Goal: Information Seeking & Learning: Learn about a topic

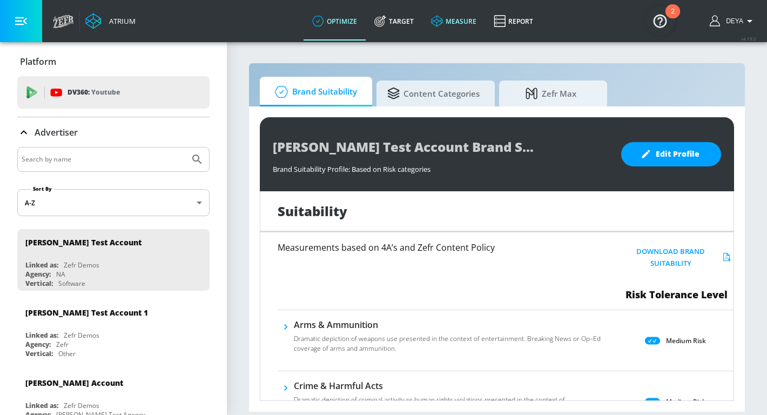
drag, startPoint x: 400, startPoint y: 19, endPoint x: 438, endPoint y: 23, distance: 38.0
click at [400, 19] on link "Target" at bounding box center [394, 21] width 57 height 39
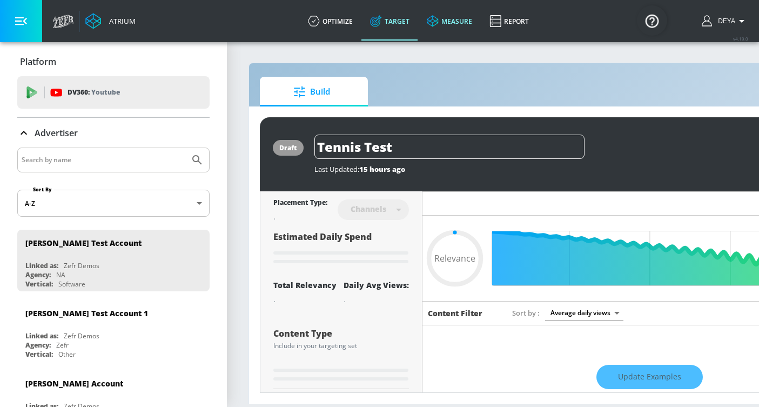
type input "0.05"
click at [457, 18] on link "measure" at bounding box center [449, 21] width 63 height 39
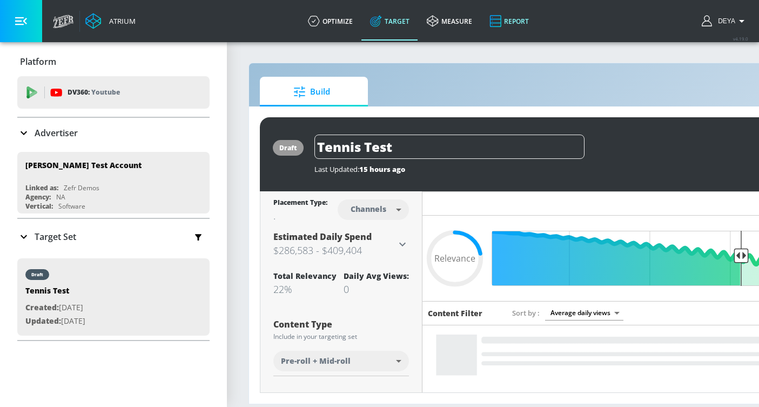
click at [526, 18] on link "Report" at bounding box center [509, 21] width 57 height 39
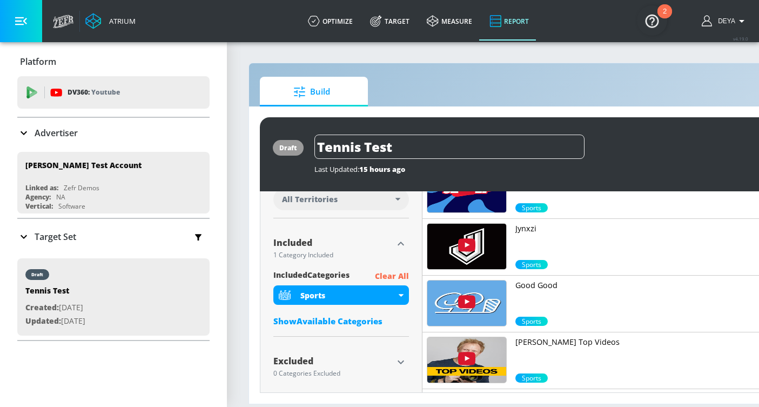
scroll to position [335, 0]
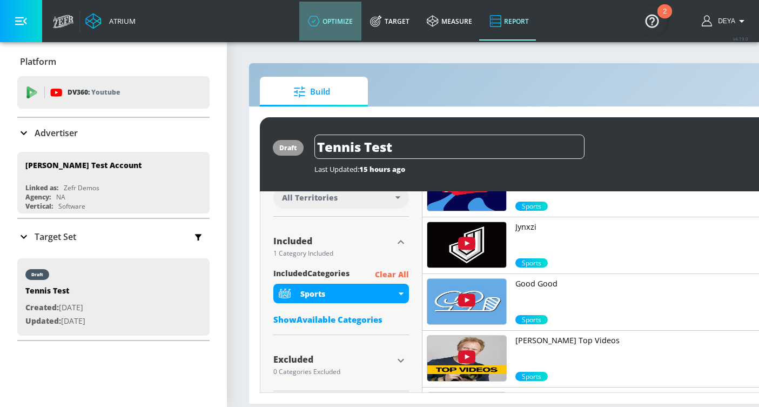
click at [329, 23] on link "optimize" at bounding box center [330, 21] width 62 height 39
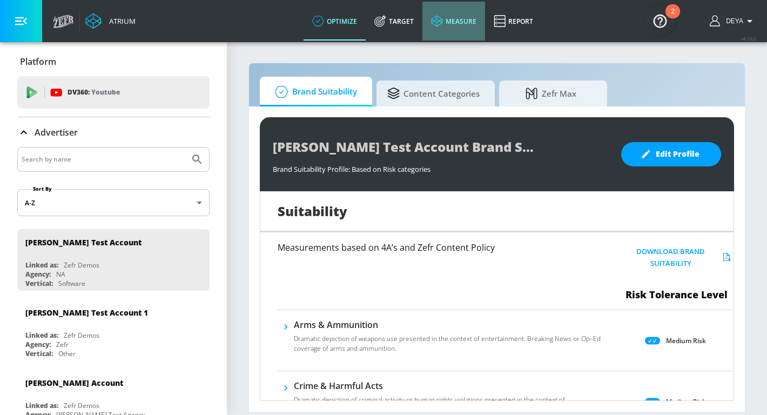
click at [454, 21] on link "measure" at bounding box center [453, 21] width 63 height 39
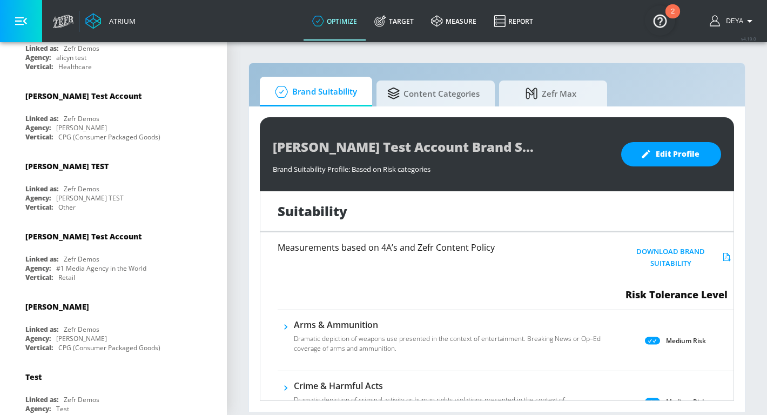
scroll to position [589, 0]
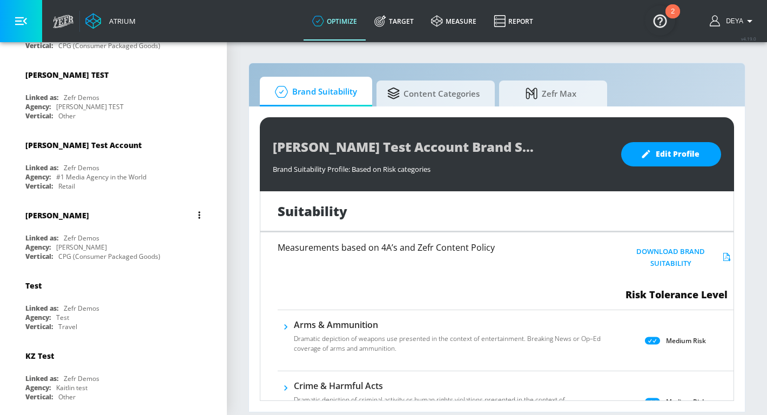
click at [124, 248] on div "Agency: Kelsey Test" at bounding box center [115, 247] width 181 height 9
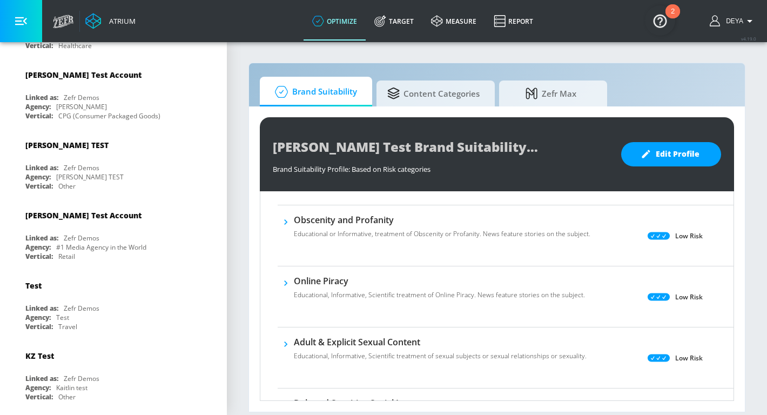
scroll to position [476, 0]
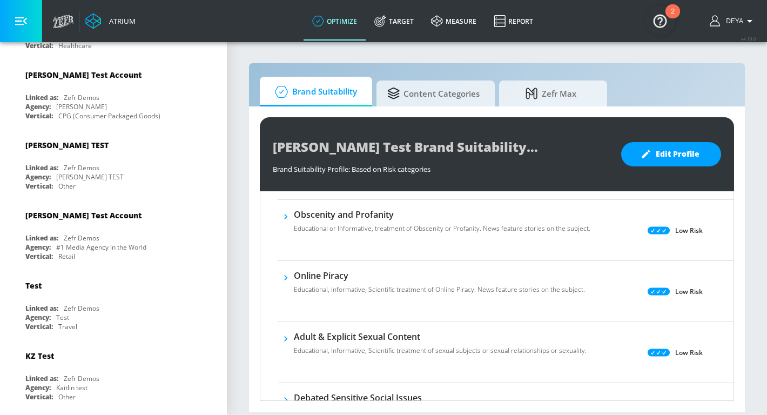
click at [652, 348] on icon at bounding box center [659, 352] width 22 height 8
click at [649, 359] on div "Low Risk" at bounding box center [677, 352] width 114 height 43
click at [287, 337] on icon "button" at bounding box center [285, 338] width 11 height 11
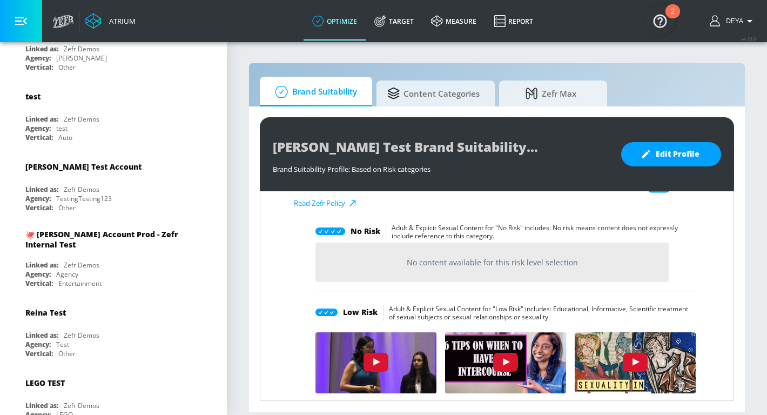
scroll to position [1244, 0]
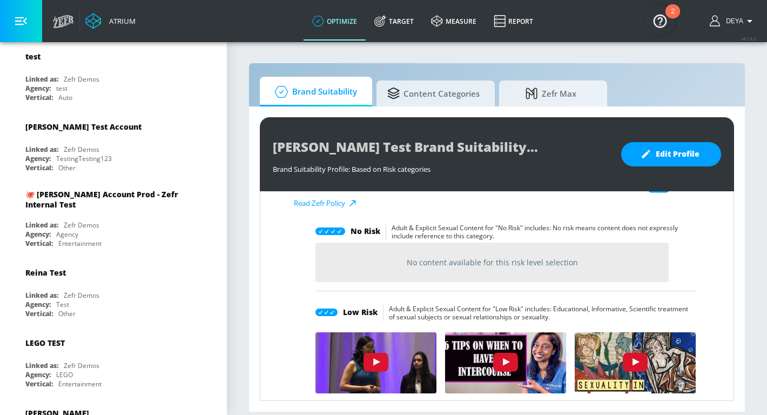
click at [140, 211] on div "🐙 [PERSON_NAME] Account Prod - Zefr Internal Test" at bounding box center [115, 199] width 181 height 31
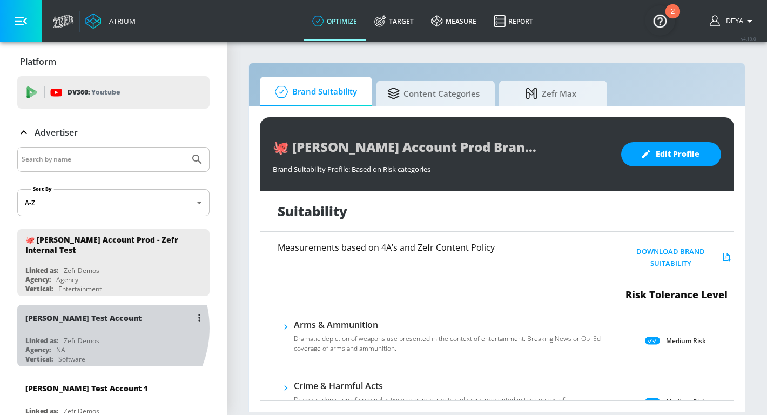
click at [105, 330] on div "[PERSON_NAME] Test Account" at bounding box center [115, 318] width 181 height 26
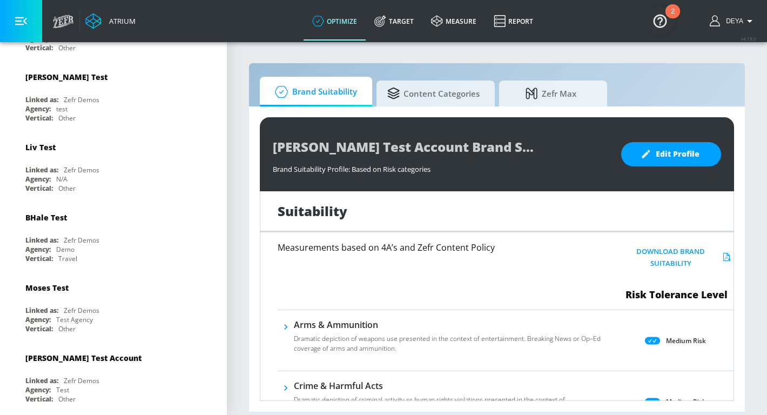
scroll to position [1836, 0]
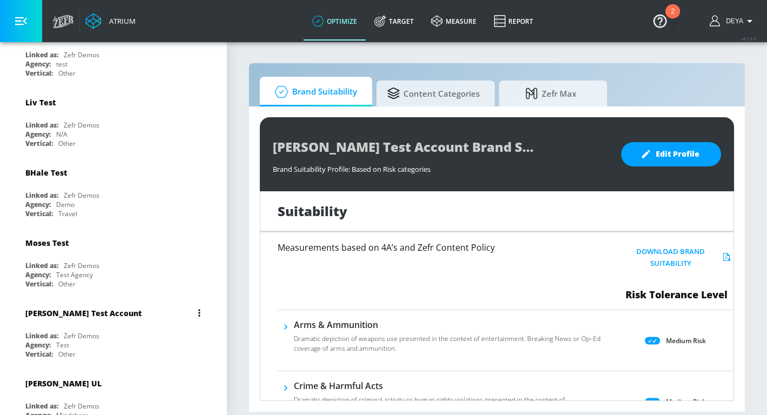
click at [127, 331] on div "Linked as: Zefr Demos" at bounding box center [115, 335] width 181 height 9
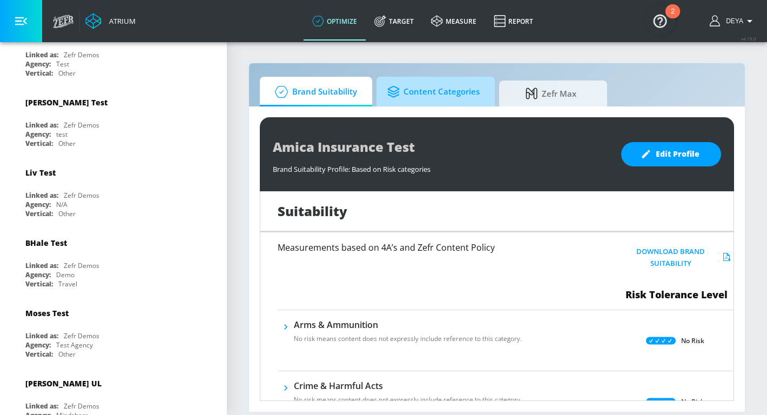
click at [479, 98] on link "Content Categories" at bounding box center [435, 92] width 118 height 30
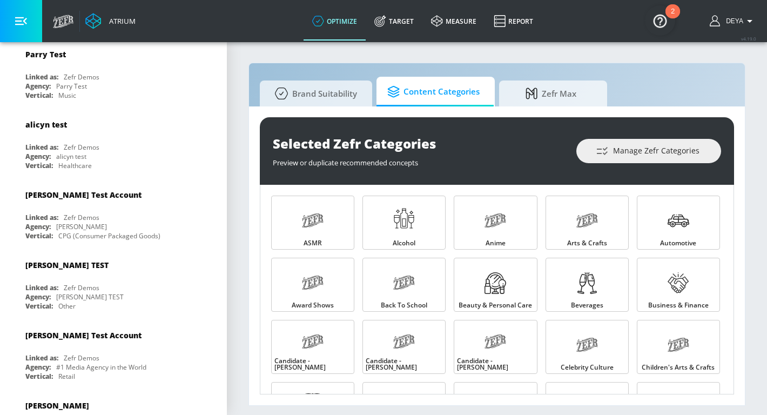
scroll to position [178, 0]
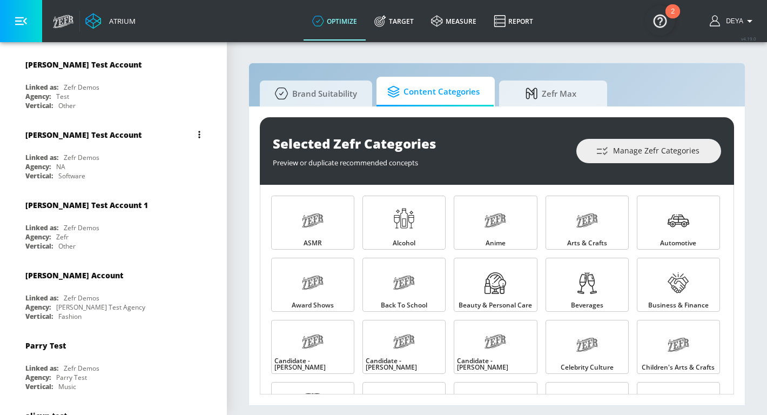
click at [64, 143] on div "[PERSON_NAME] Test Account" at bounding box center [115, 135] width 181 height 26
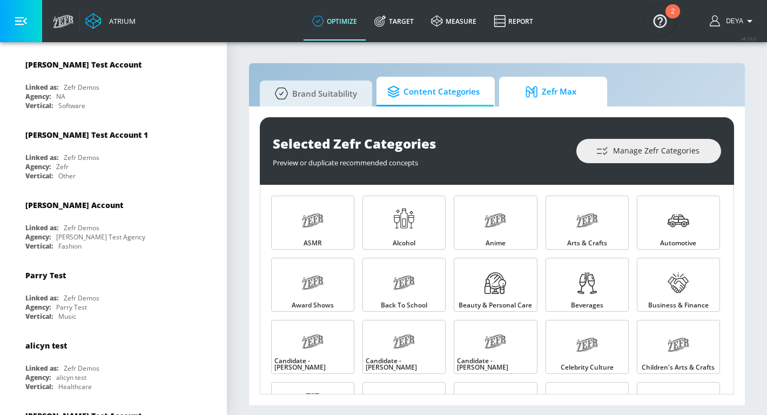
click at [535, 101] on span "Zefr Max" at bounding box center [551, 92] width 82 height 26
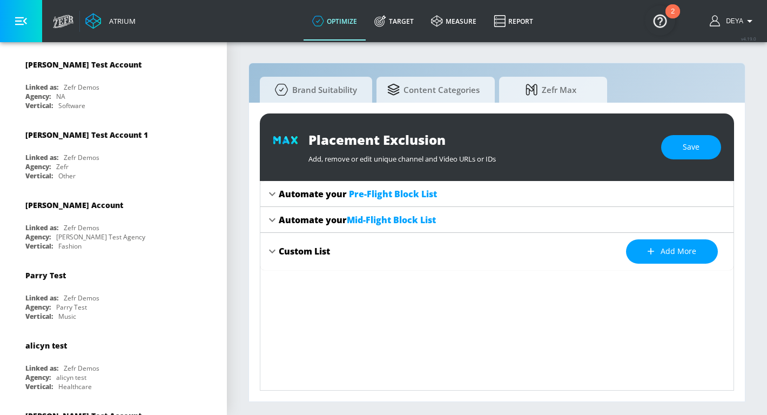
click at [667, 26] on img "Open Resource Center, 2 new notifications" at bounding box center [660, 20] width 30 height 30
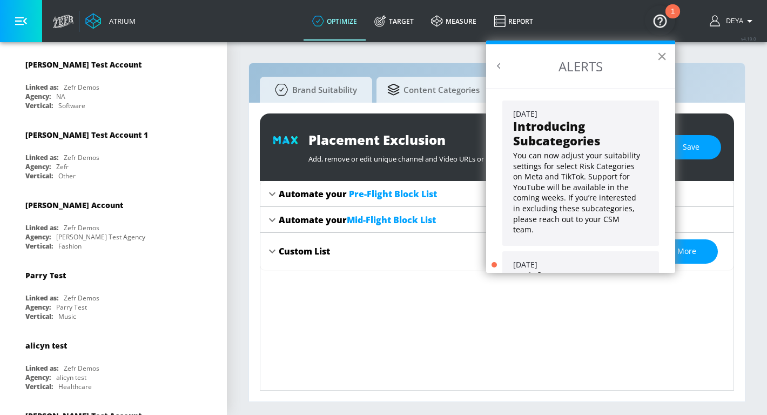
click at [661, 61] on button "×" at bounding box center [662, 56] width 10 height 17
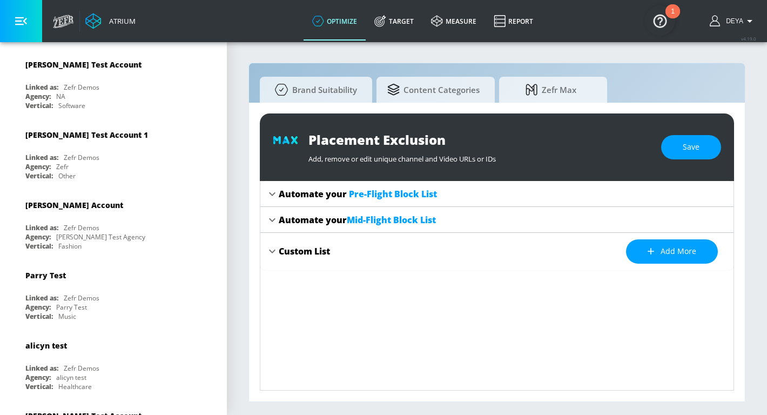
click at [659, 23] on img "Open Resource Center, 1 new notification" at bounding box center [660, 20] width 30 height 30
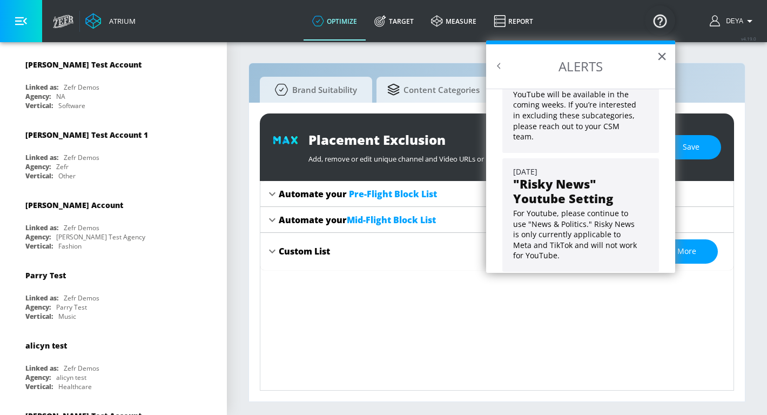
scroll to position [94, 0]
click at [664, 58] on button "×" at bounding box center [662, 56] width 10 height 17
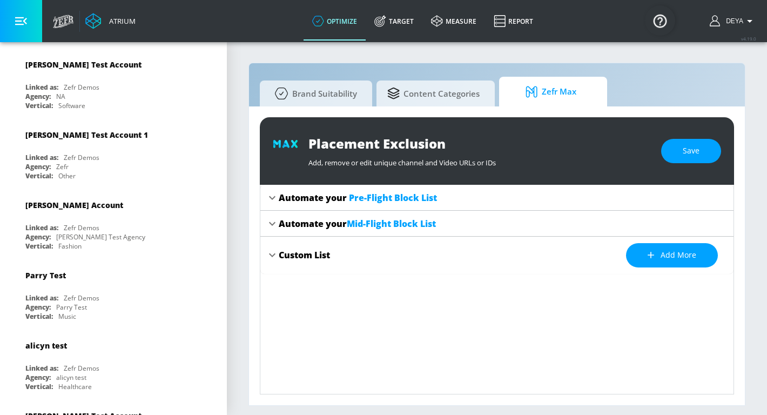
click at [555, 95] on span "Zefr Max" at bounding box center [551, 92] width 82 height 26
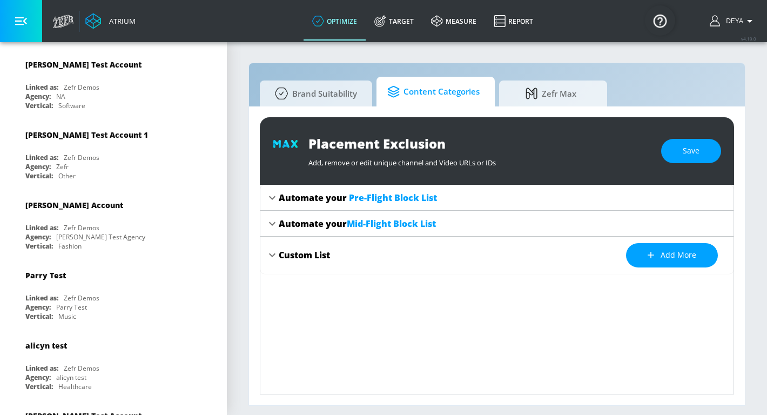
click at [451, 98] on span "Content Categories" at bounding box center [433, 92] width 92 height 26
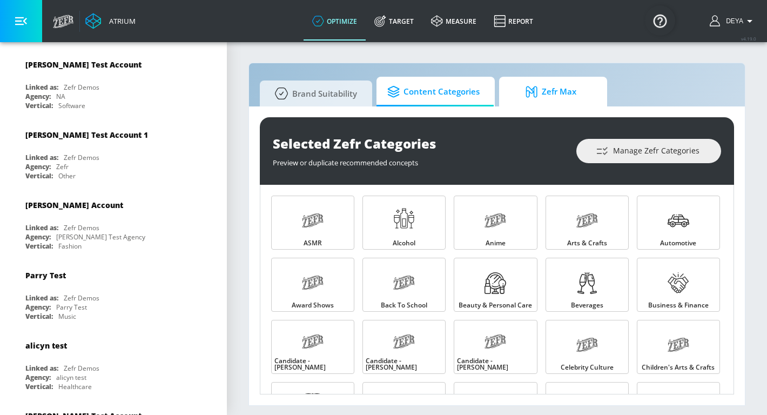
click at [554, 85] on span "Zefr Max" at bounding box center [551, 92] width 82 height 26
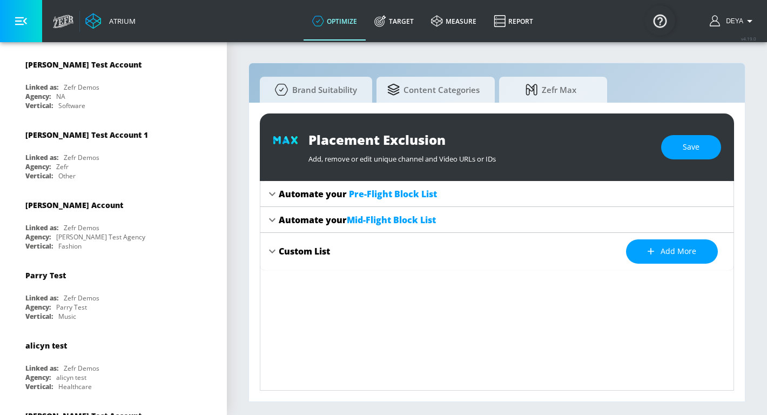
click at [324, 196] on div "Automate your Pre-Flight Block List" at bounding box center [358, 194] width 158 height 12
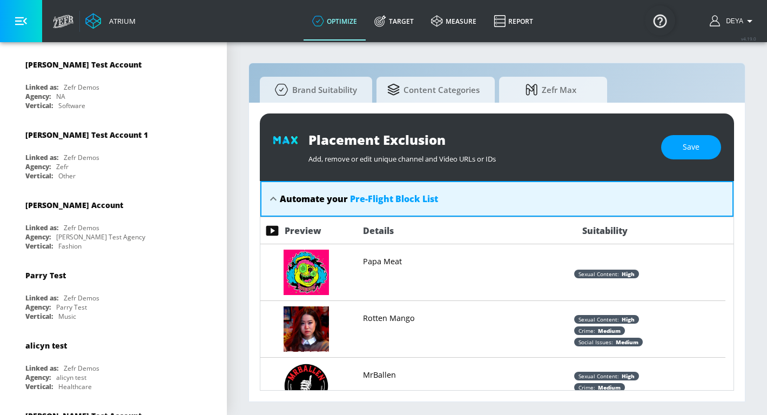
click at [400, 199] on span "Pre-Flight Block List" at bounding box center [394, 199] width 88 height 12
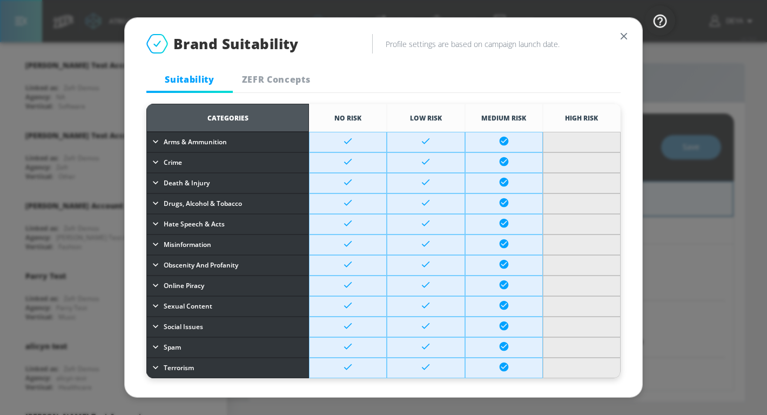
click at [445, 172] on td at bounding box center [426, 162] width 78 height 21
click at [420, 180] on icon at bounding box center [425, 182] width 11 height 11
click at [421, 187] on icon at bounding box center [425, 182] width 11 height 11
drag, startPoint x: 421, startPoint y: 187, endPoint x: 471, endPoint y: 187, distance: 50.2
click at [421, 187] on icon at bounding box center [425, 184] width 11 height 9
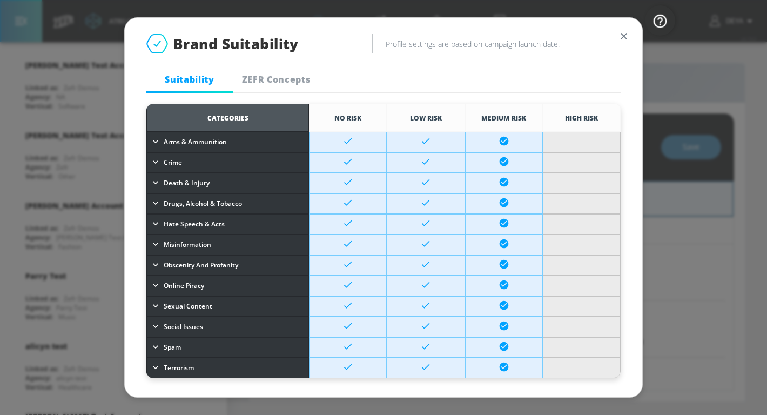
click at [562, 182] on td at bounding box center [582, 183] width 78 height 21
click at [499, 180] on icon at bounding box center [503, 182] width 9 height 9
click at [394, 180] on td at bounding box center [426, 183] width 78 height 21
click at [364, 211] on td at bounding box center [348, 203] width 78 height 21
click at [257, 80] on span "ZEFR Concepts" at bounding box center [275, 79] width 73 height 12
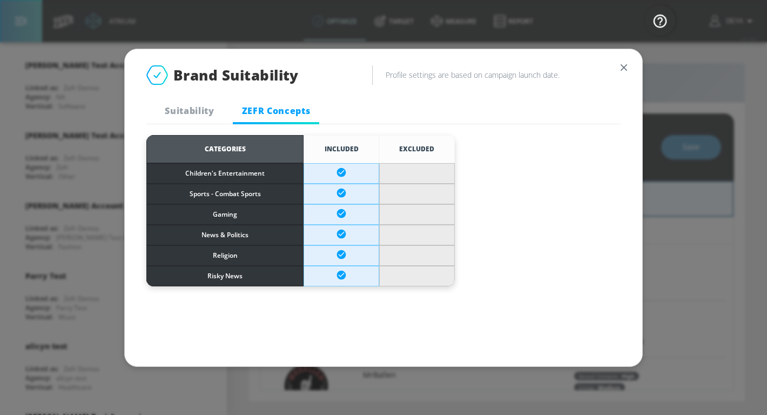
click at [411, 185] on td at bounding box center [417, 194] width 76 height 21
click at [406, 217] on td at bounding box center [417, 214] width 76 height 21
click at [399, 245] on td at bounding box center [417, 255] width 76 height 21
click at [338, 210] on icon at bounding box center [341, 213] width 11 height 11
click at [621, 72] on icon "button" at bounding box center [624, 68] width 12 height 12
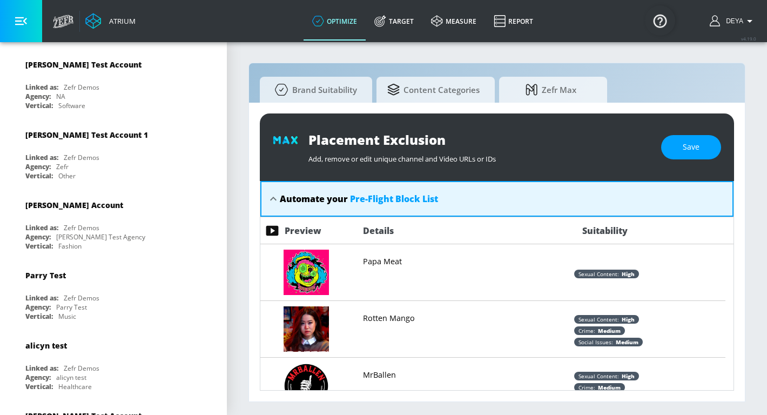
scroll to position [335, 0]
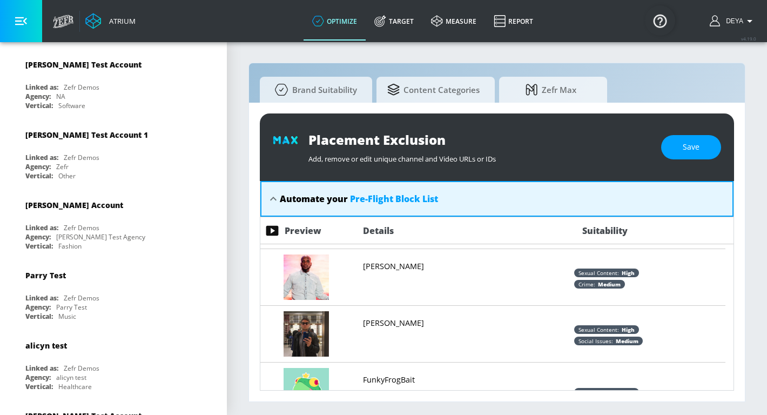
click at [314, 322] on img at bounding box center [306, 333] width 45 height 45
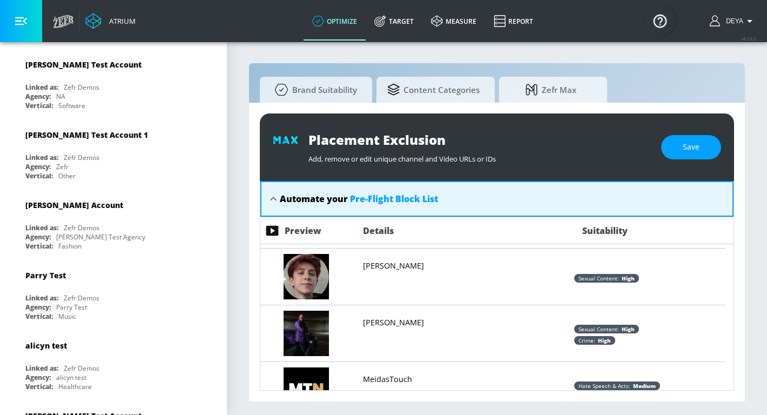
scroll to position [645, 0]
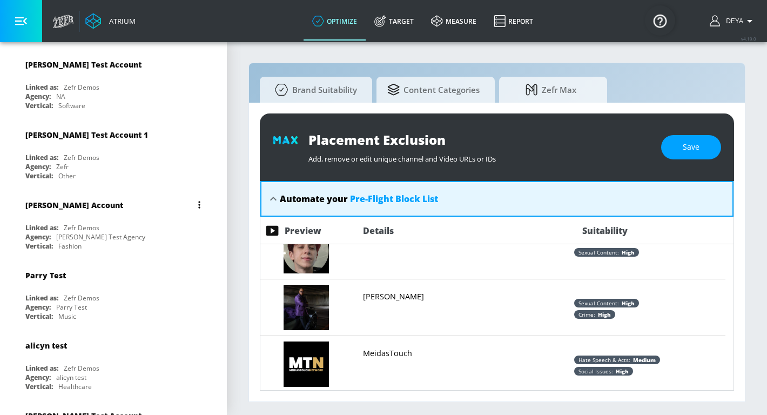
click at [74, 217] on div "[PERSON_NAME] Account" at bounding box center [115, 205] width 181 height 26
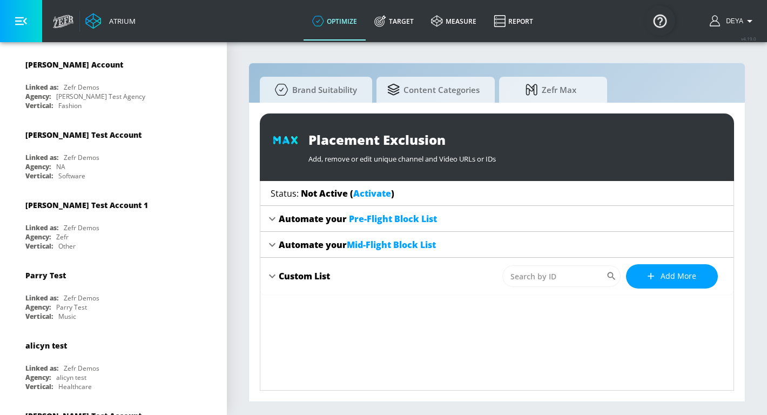
click at [369, 218] on span "Pre-Flight Block List" at bounding box center [393, 219] width 88 height 12
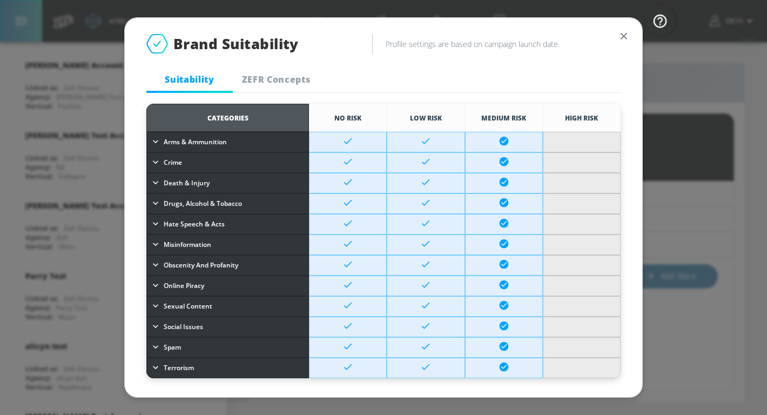
click at [387, 219] on td at bounding box center [426, 224] width 78 height 21
click at [621, 36] on icon "button" at bounding box center [624, 36] width 6 height 6
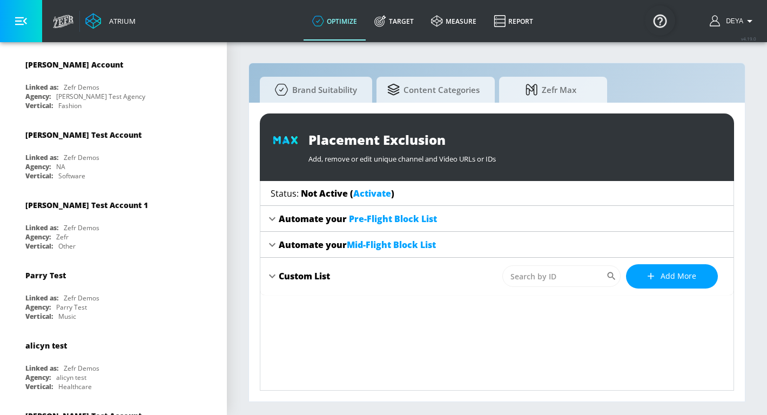
click at [285, 219] on div "Automate your Pre-Flight Block List" at bounding box center [358, 219] width 158 height 12
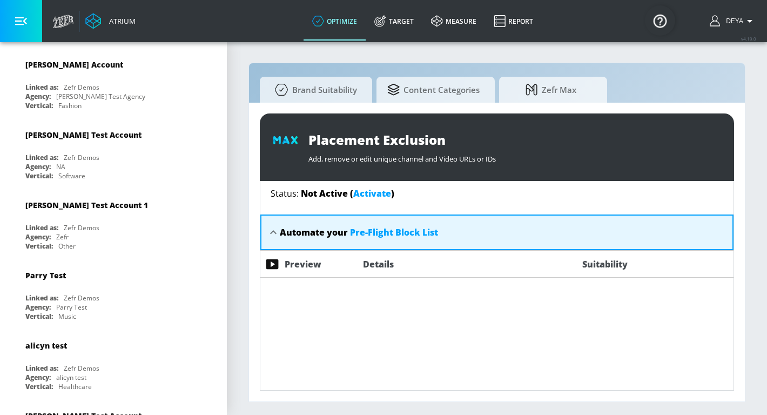
scroll to position [630, 0]
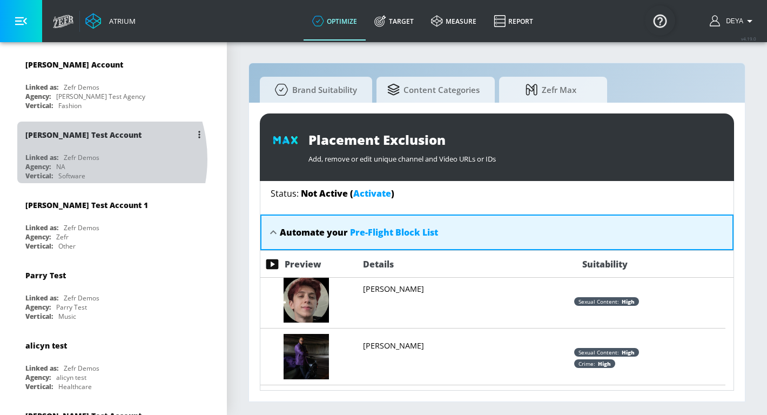
click at [68, 159] on div "Zefr Demos" at bounding box center [82, 157] width 36 height 9
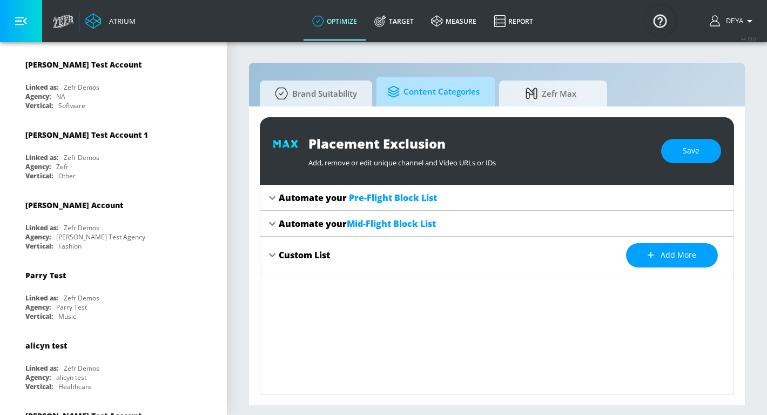
click at [434, 89] on span "Content Categories" at bounding box center [433, 92] width 92 height 26
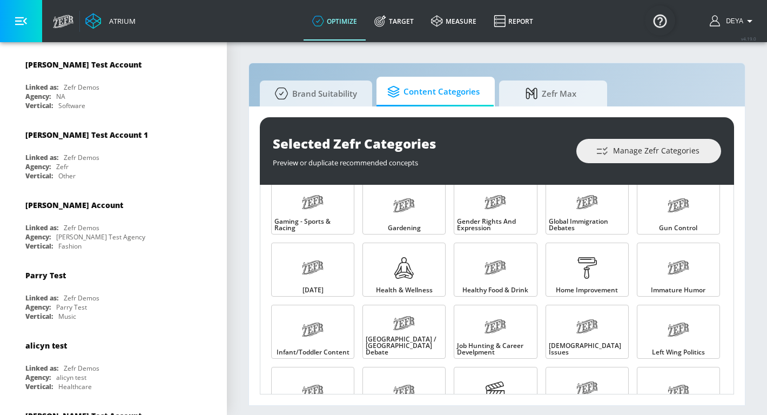
scroll to position [665, 0]
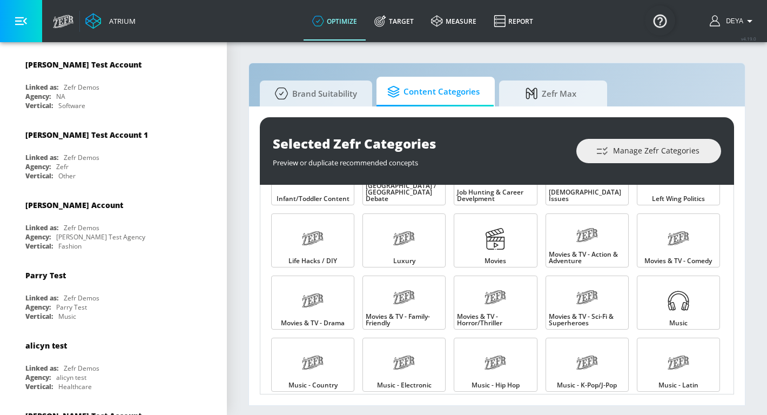
drag, startPoint x: 327, startPoint y: 91, endPoint x: 359, endPoint y: 113, distance: 38.8
click at [327, 91] on span "Brand Suitability" at bounding box center [314, 93] width 86 height 26
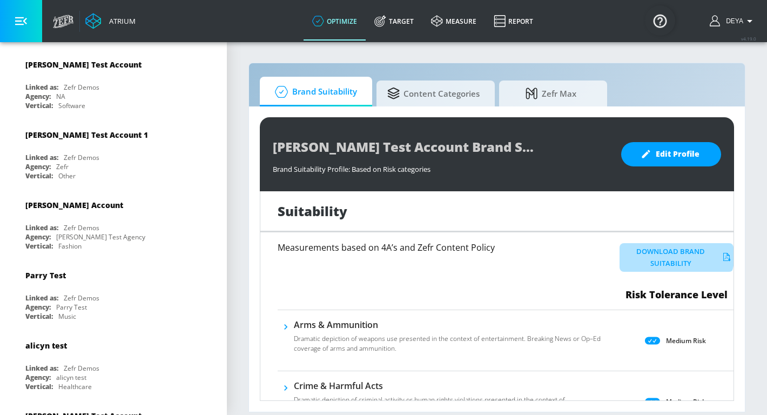
click at [655, 252] on button "Download Brand Suitability" at bounding box center [677, 257] width 114 height 29
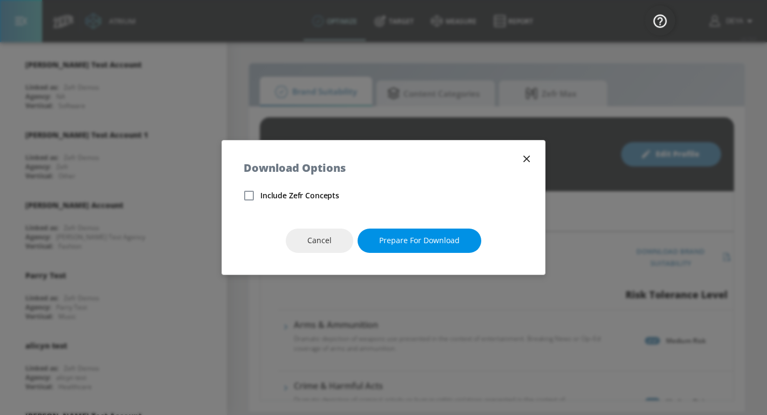
click at [403, 242] on span "Prepare for download" at bounding box center [419, 241] width 80 height 14
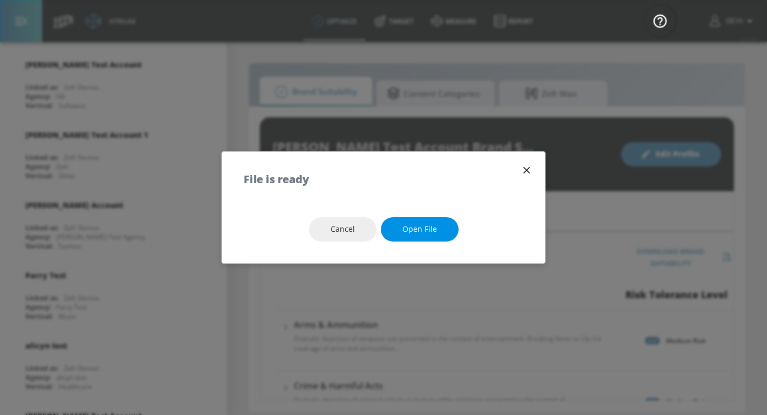
click at [409, 227] on span "Open file" at bounding box center [419, 230] width 35 height 14
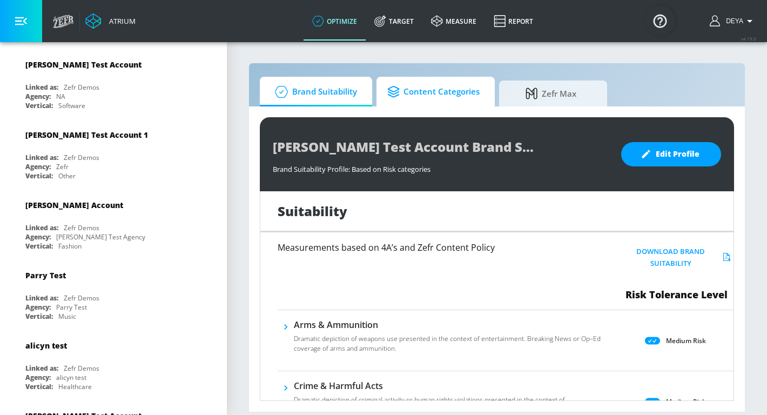
click at [445, 98] on span "Content Categories" at bounding box center [433, 92] width 92 height 26
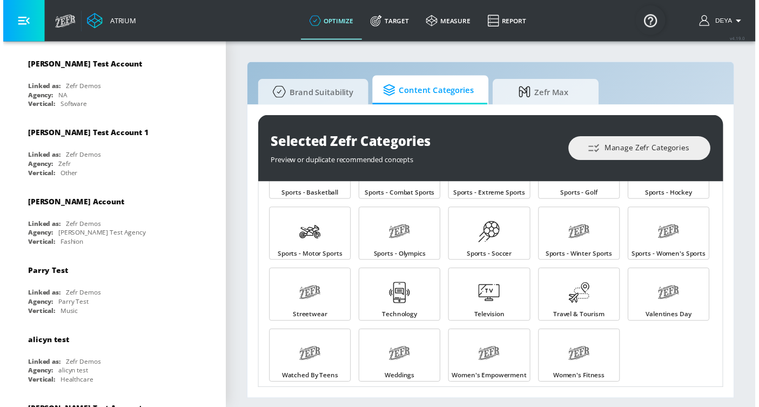
scroll to position [1165, 0]
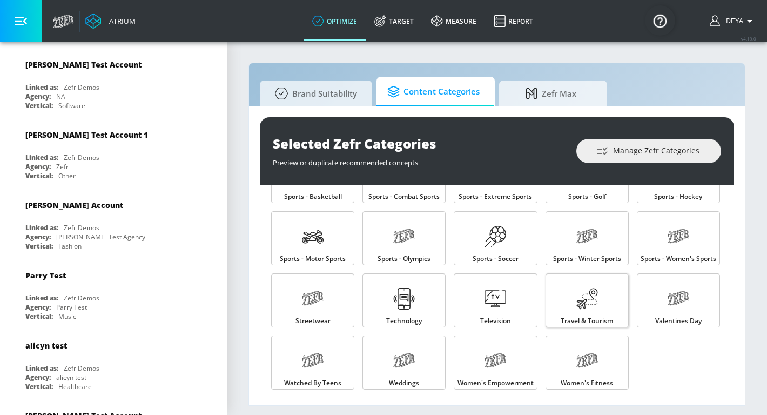
click at [587, 304] on icon at bounding box center [587, 299] width 22 height 22
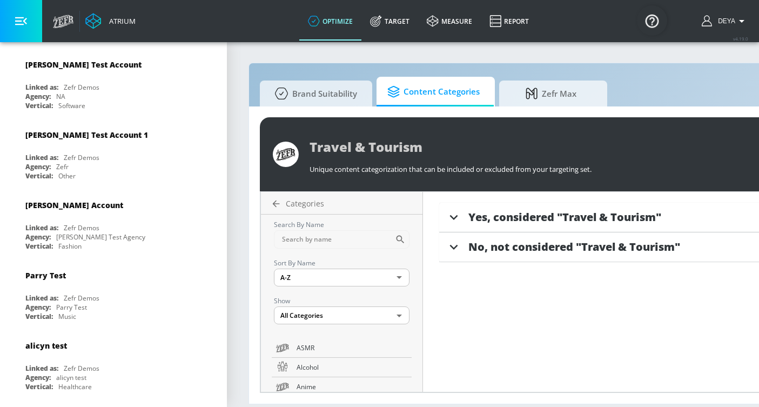
click at [530, 224] on div "Yes, considered "Travel & Tourism"" at bounding box center [704, 218] width 530 height 30
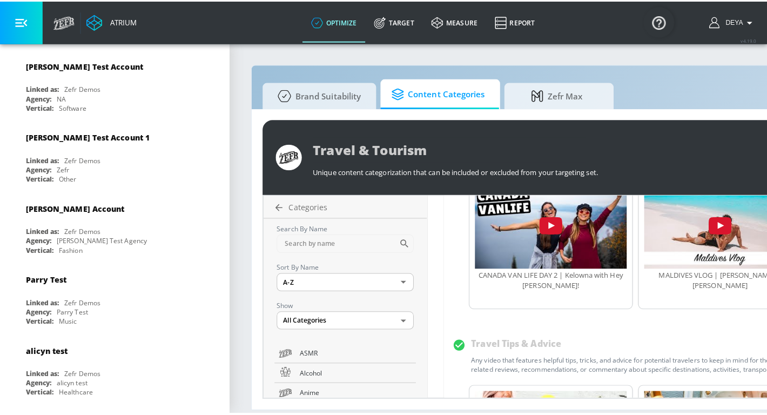
scroll to position [353, 0]
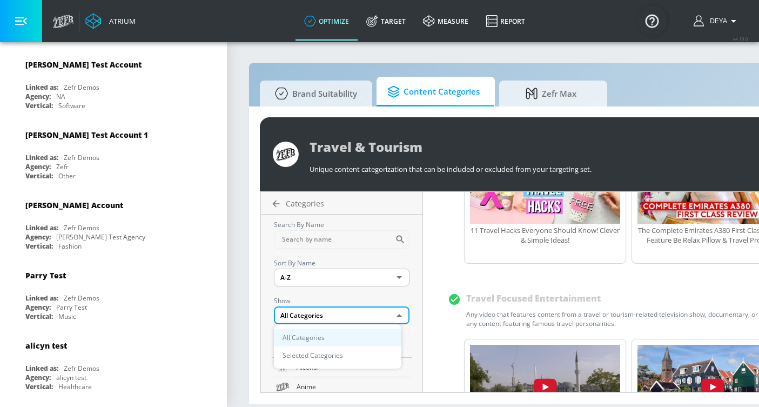
click at [322, 317] on body "Atrium optimize Target measure Report optimize Target measure Report v 4.19.0 D…" at bounding box center [379, 203] width 759 height 407
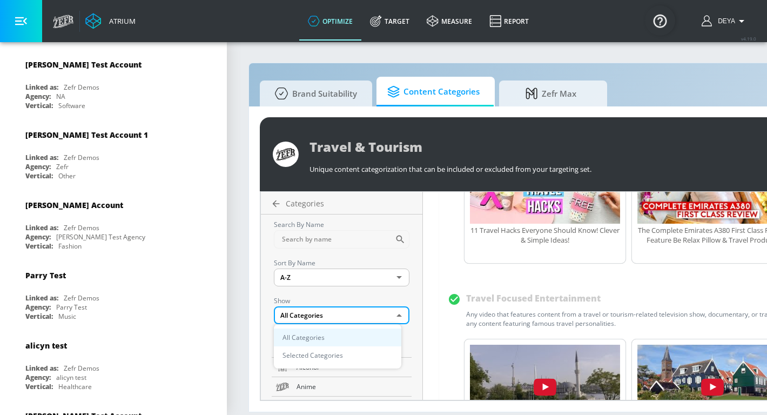
click at [322, 317] on div at bounding box center [383, 207] width 767 height 415
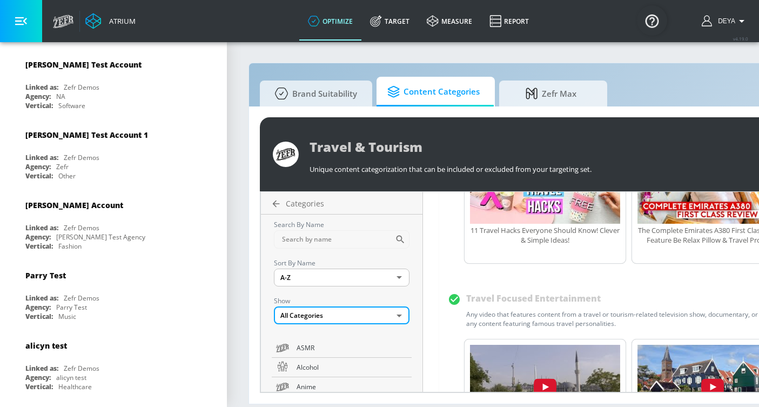
click at [327, 275] on body "Atrium optimize Target measure Report optimize Target measure Report v 4.19.0 D…" at bounding box center [379, 203] width 759 height 407
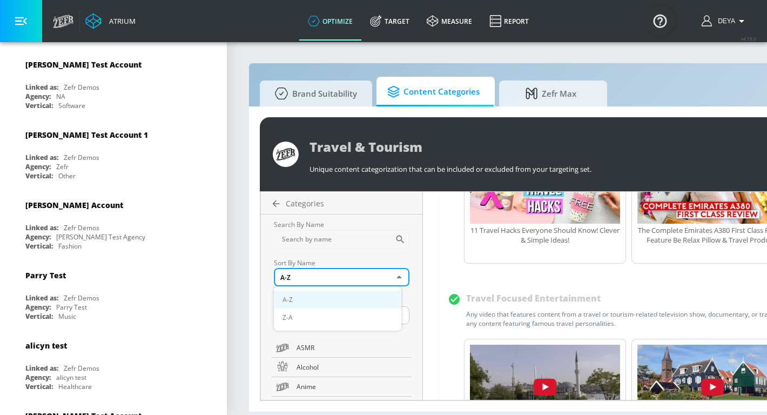
click at [327, 275] on div at bounding box center [383, 207] width 767 height 415
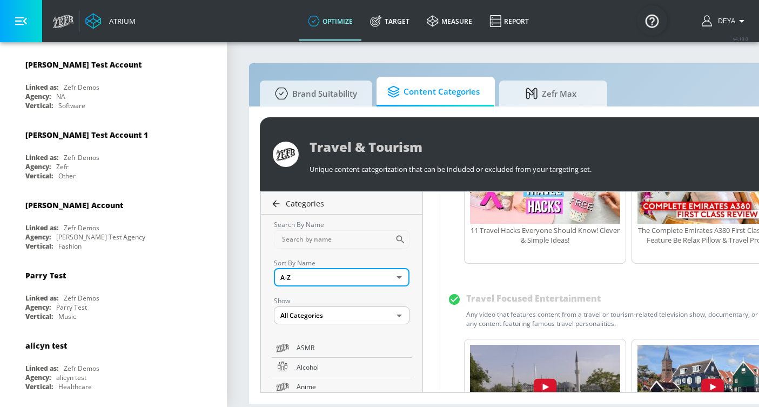
click at [272, 203] on icon at bounding box center [276, 203] width 11 height 11
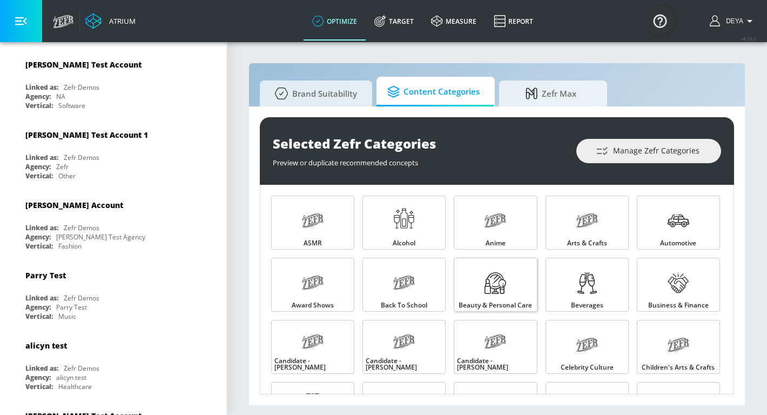
click at [480, 292] on link "Beauty & Personal Care" at bounding box center [495, 285] width 83 height 54
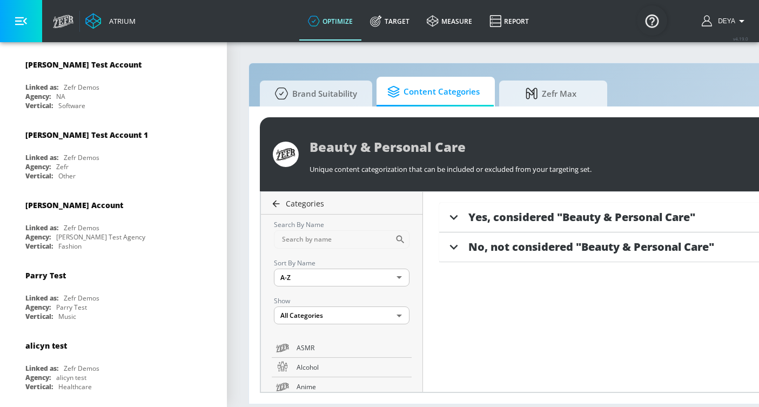
click at [273, 200] on icon at bounding box center [276, 203] width 11 height 11
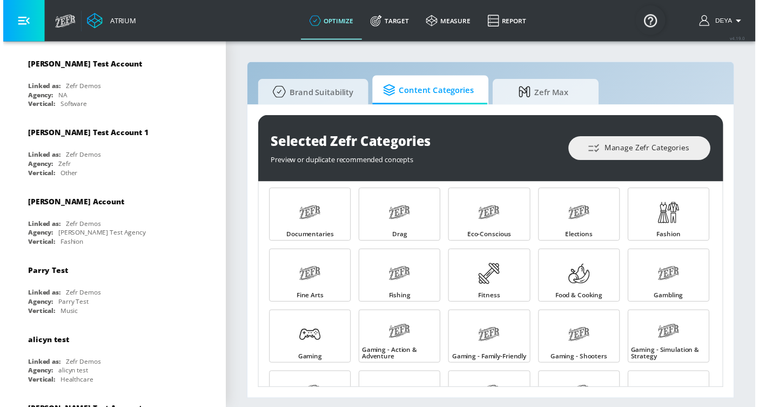
scroll to position [338, 0]
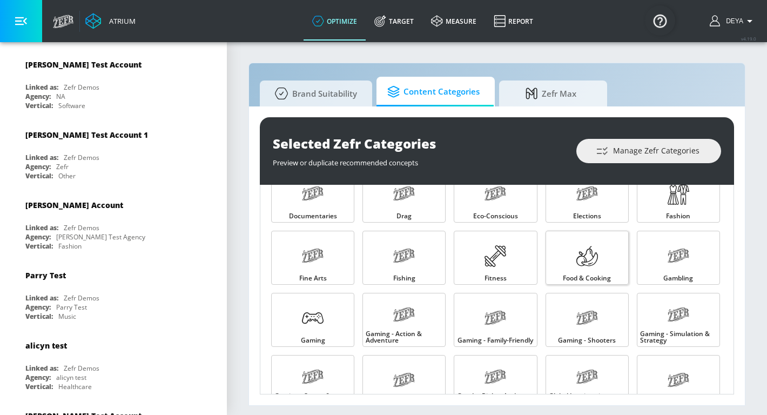
click at [577, 265] on icon at bounding box center [587, 256] width 22 height 22
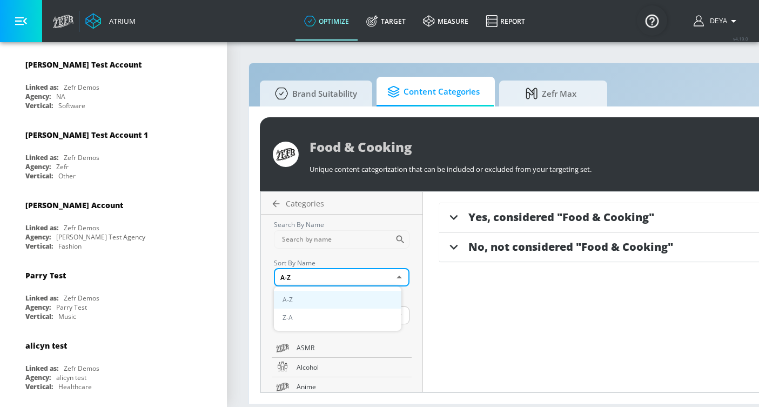
click at [336, 277] on body "Atrium optimize Target measure Report optimize Target measure Report v 4.19.0 D…" at bounding box center [379, 203] width 759 height 407
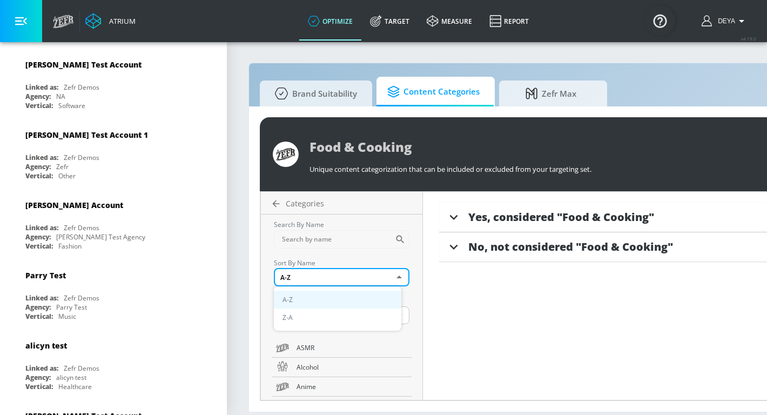
click at [336, 278] on div at bounding box center [383, 207] width 767 height 415
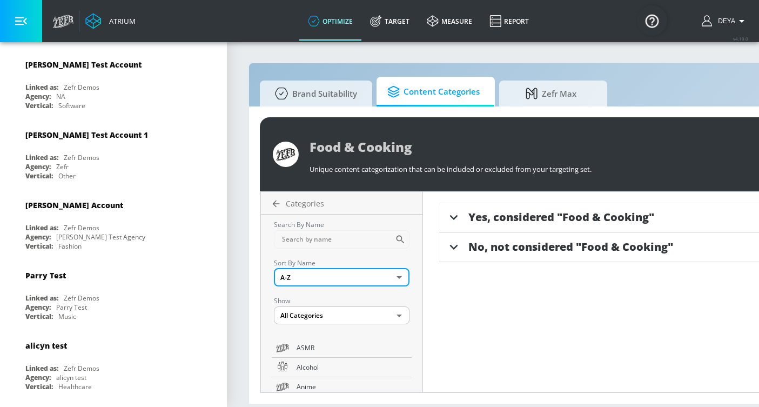
click at [513, 216] on span "Yes, considered "Food & Cooking"" at bounding box center [561, 217] width 186 height 15
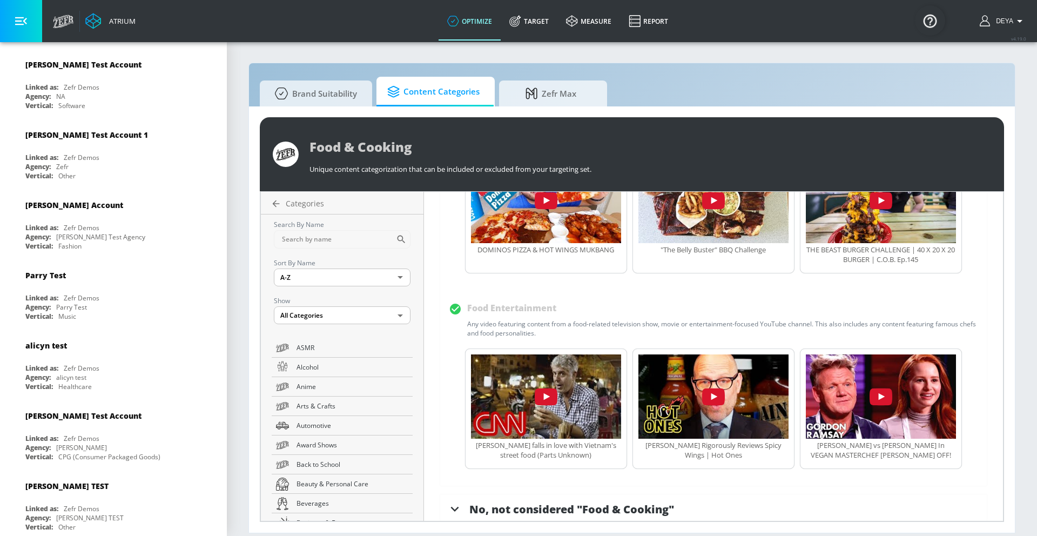
scroll to position [730, 0]
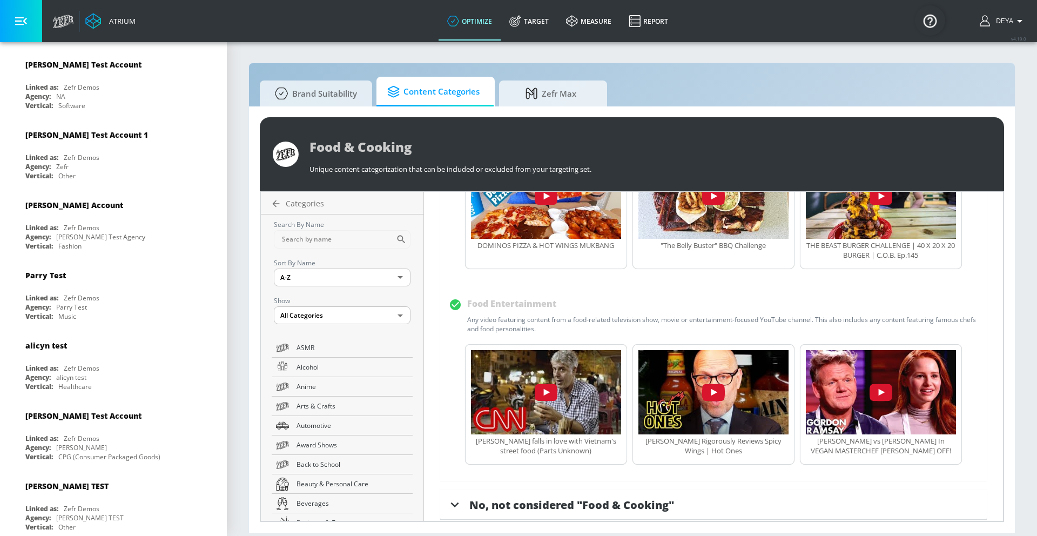
click at [456, 299] on icon at bounding box center [455, 304] width 11 height 11
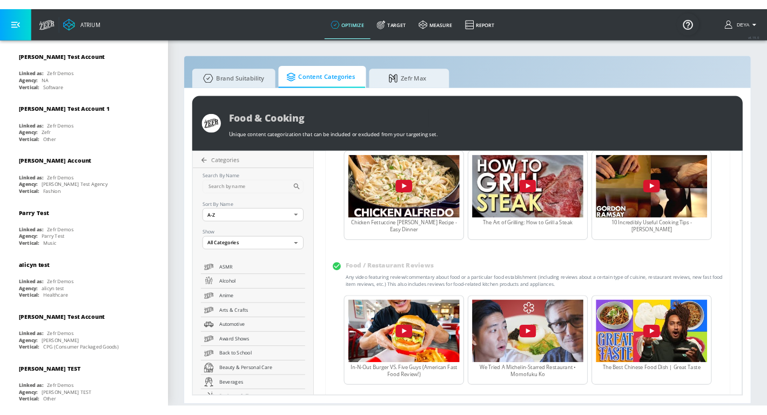
scroll to position [90, 0]
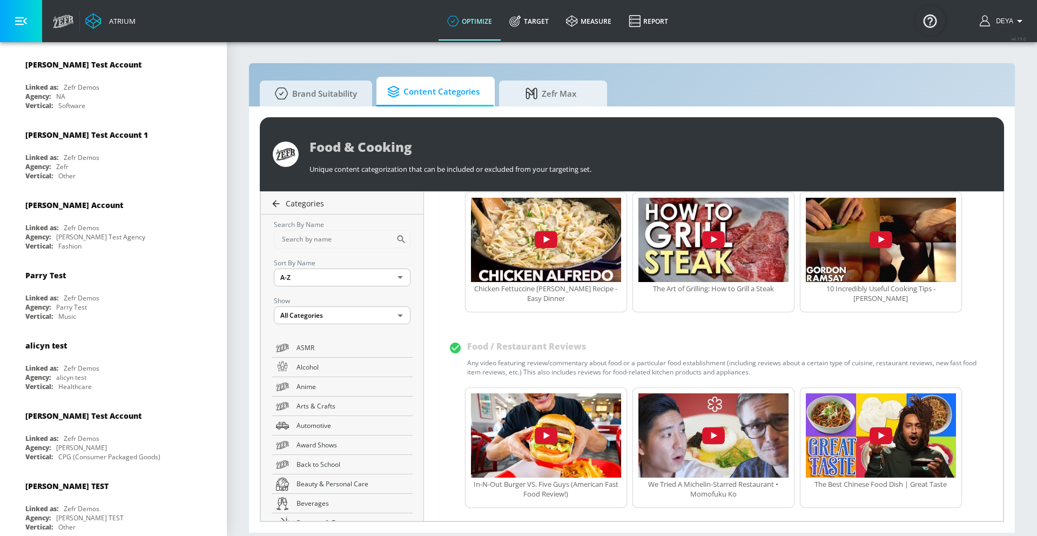
click at [277, 206] on icon at bounding box center [276, 203] width 11 height 11
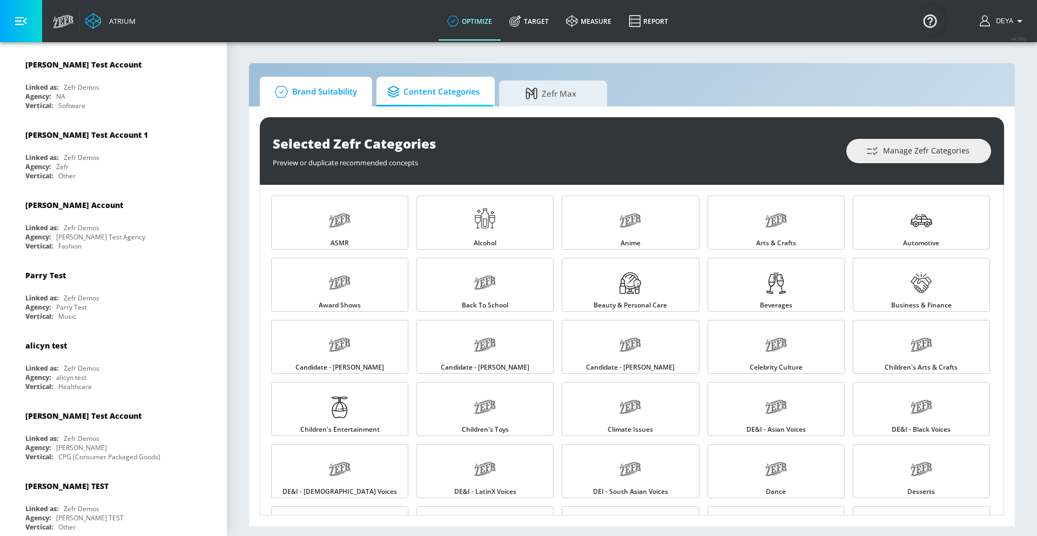
click at [305, 80] on span "Brand Suitability" at bounding box center [314, 92] width 86 height 26
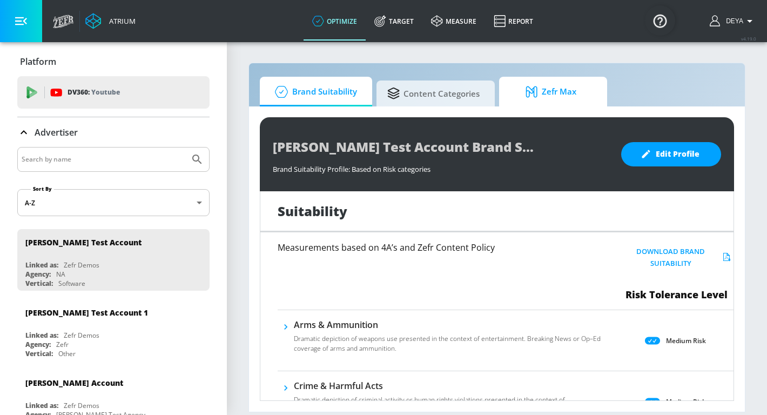
click at [530, 94] on icon at bounding box center [534, 92] width 16 height 12
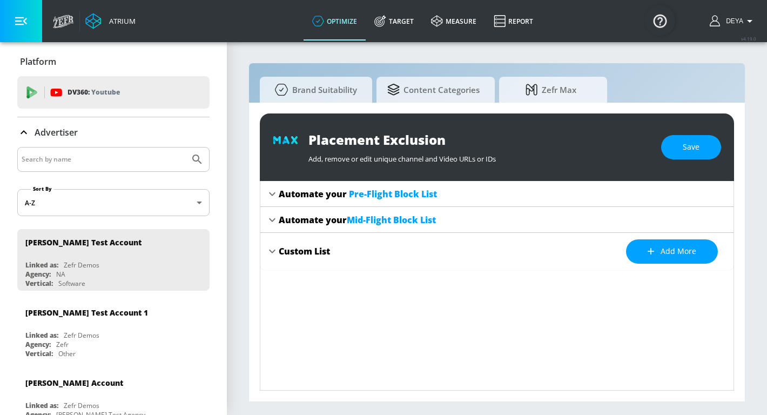
click at [401, 196] on span "Pre-Flight Block List" at bounding box center [393, 194] width 88 height 12
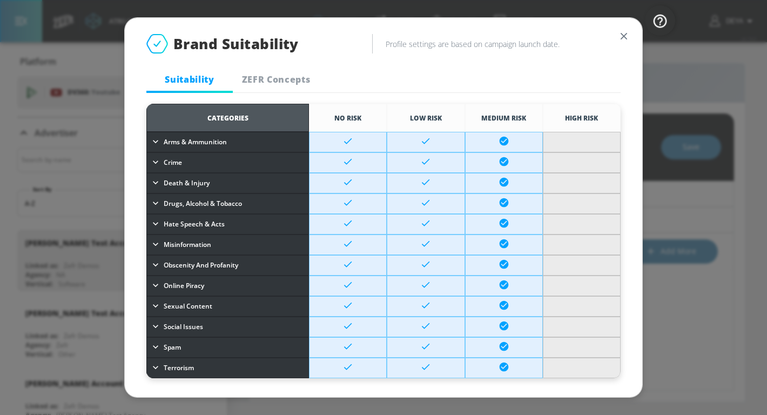
click at [656, 25] on img "Open Resource Center" at bounding box center [660, 20] width 30 height 30
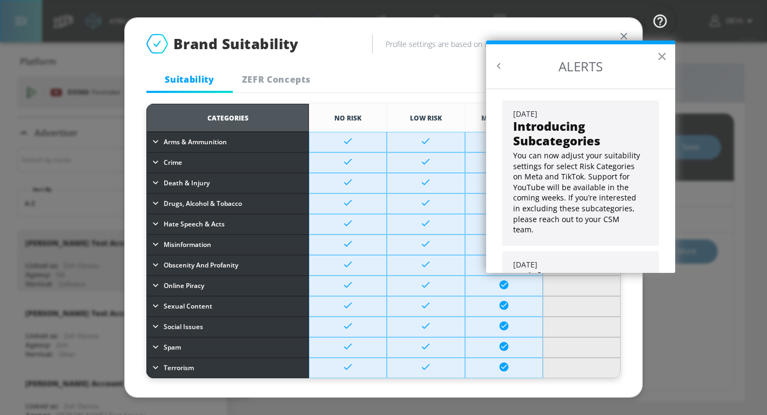
click at [663, 55] on button "×" at bounding box center [662, 56] width 10 height 17
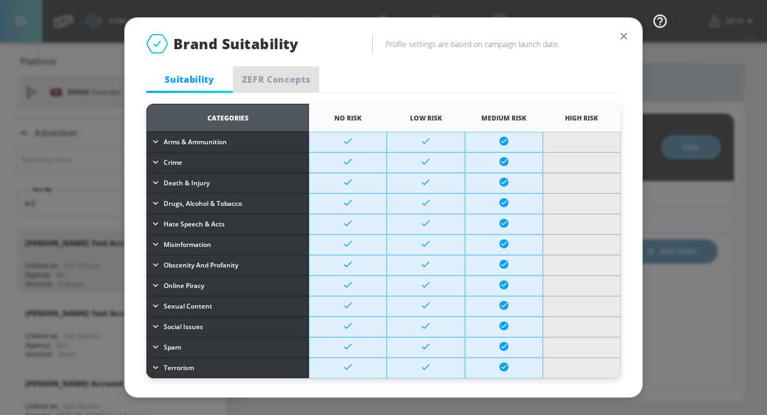
click at [268, 77] on span "ZEFR Concepts" at bounding box center [275, 79] width 73 height 12
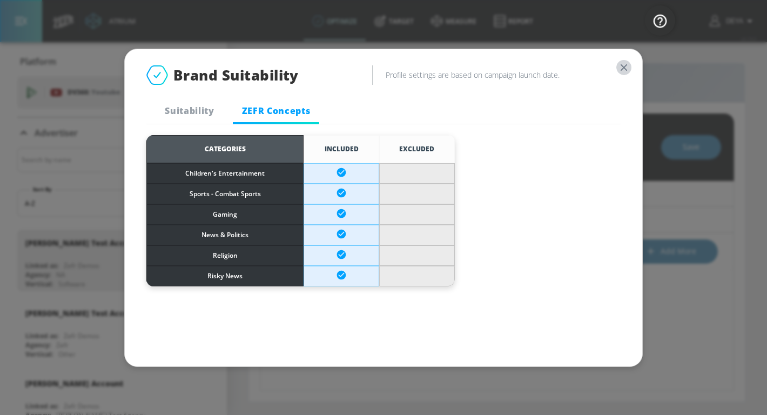
click at [623, 70] on icon "button" at bounding box center [624, 68] width 12 height 12
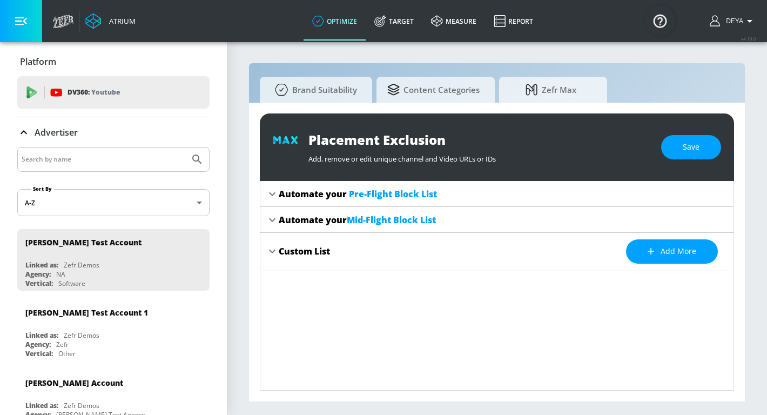
click at [393, 198] on span "Pre-Flight Block List" at bounding box center [393, 194] width 88 height 12
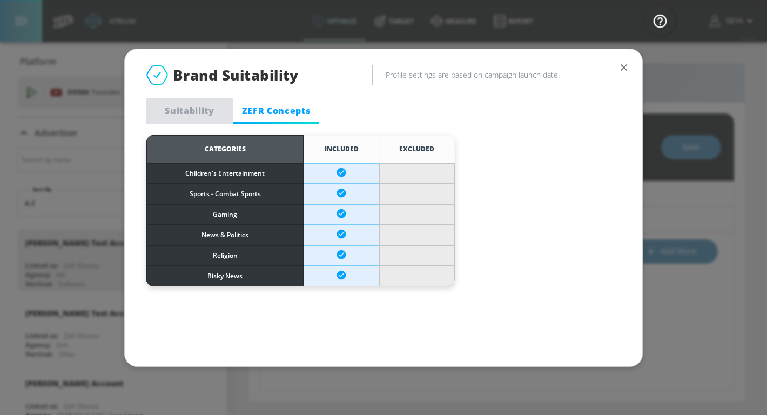
click at [176, 102] on button "Suitability" at bounding box center [189, 111] width 86 height 26
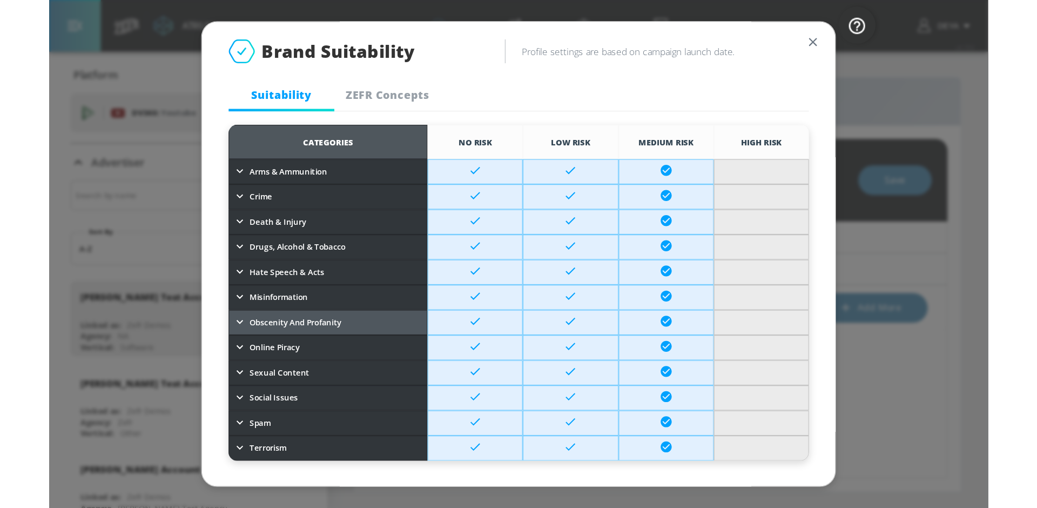
scroll to position [3, 0]
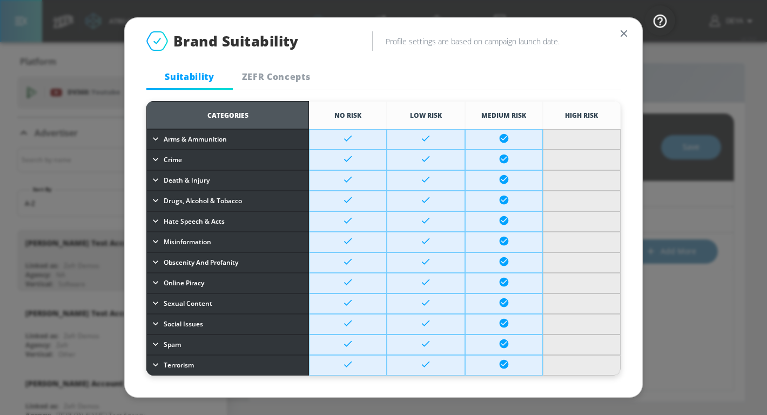
click at [618, 29] on icon "button" at bounding box center [624, 34] width 12 height 12
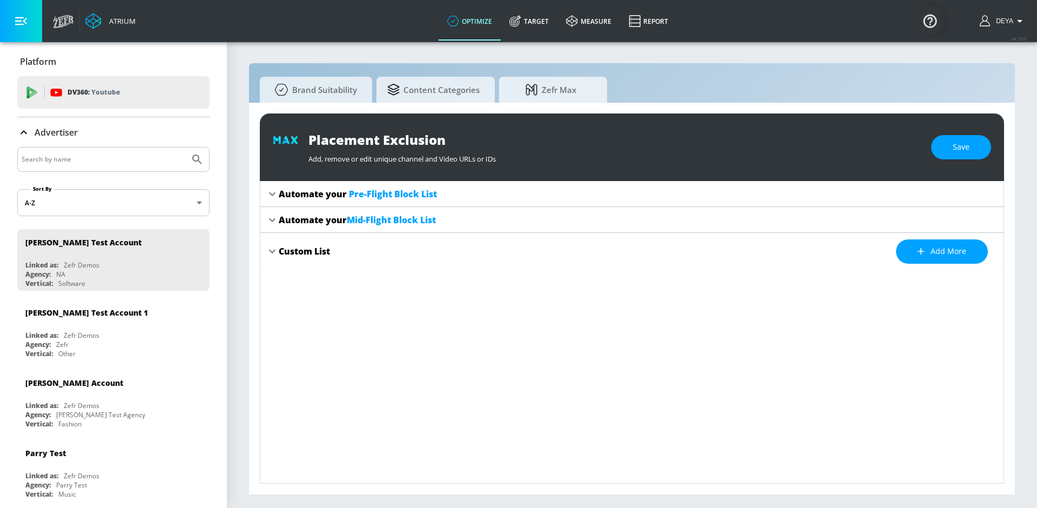
click at [384, 193] on span "Pre-Flight Block List" at bounding box center [393, 194] width 88 height 12
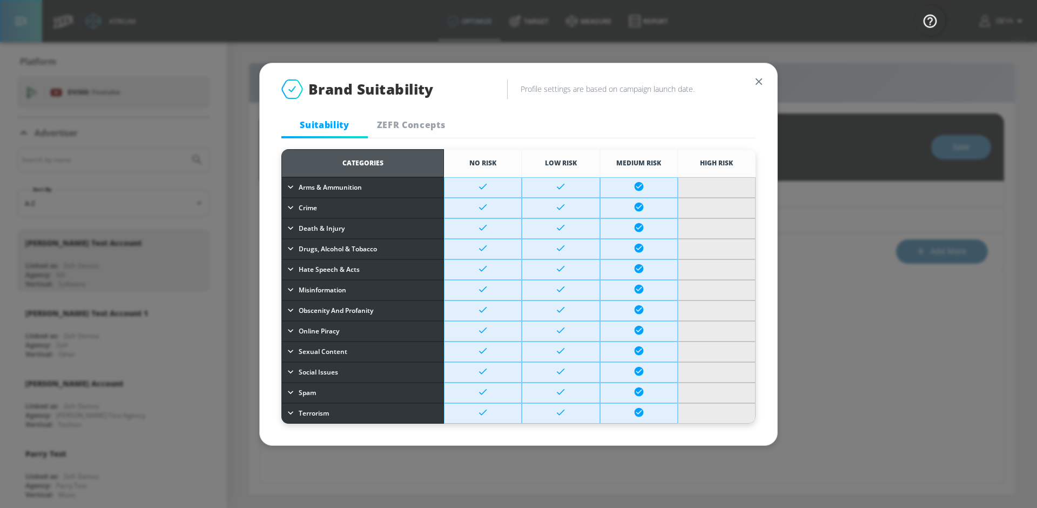
click at [412, 122] on span "ZEFR Concepts" at bounding box center [410, 125] width 73 height 12
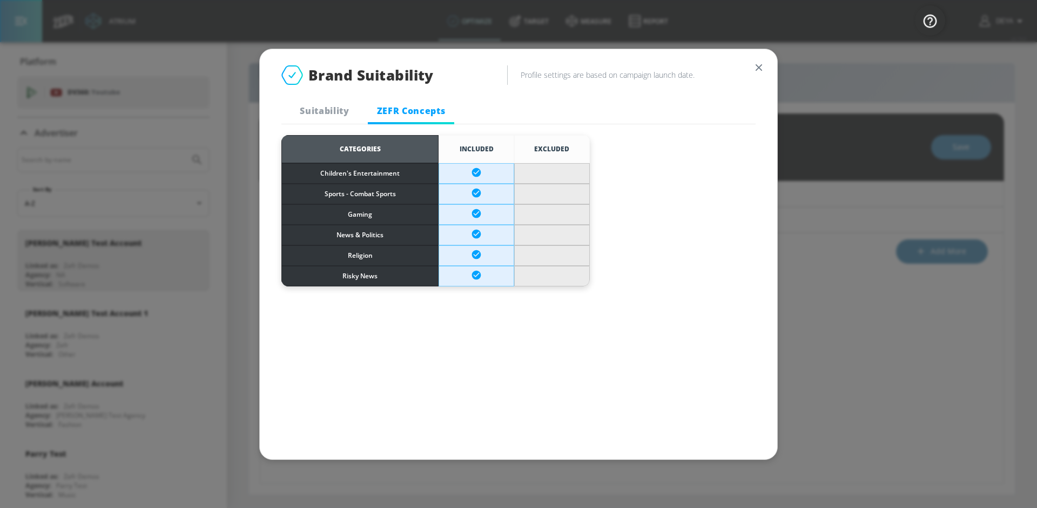
click at [753, 66] on button "button" at bounding box center [758, 67] width 15 height 15
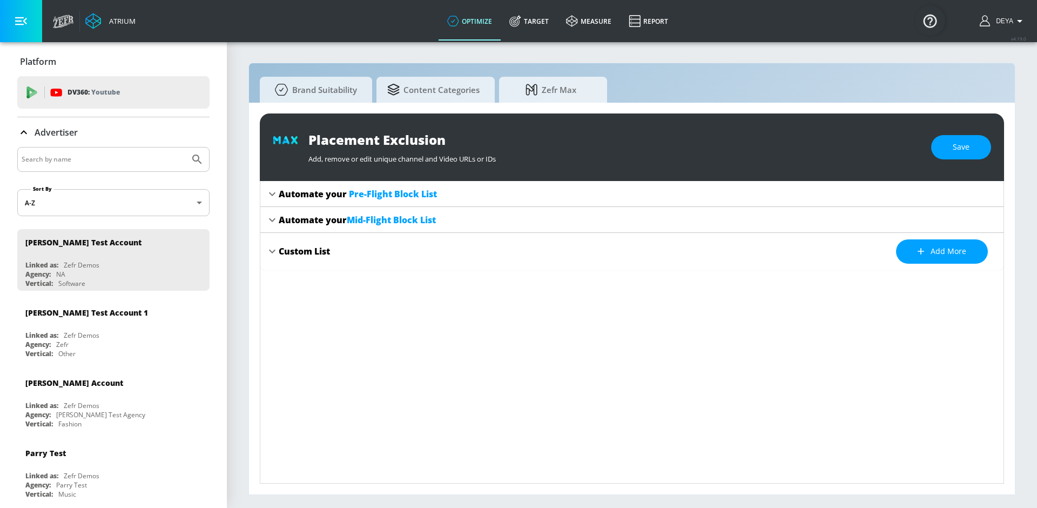
click at [379, 223] on span "Mid-Flight Block List" at bounding box center [391, 220] width 89 height 12
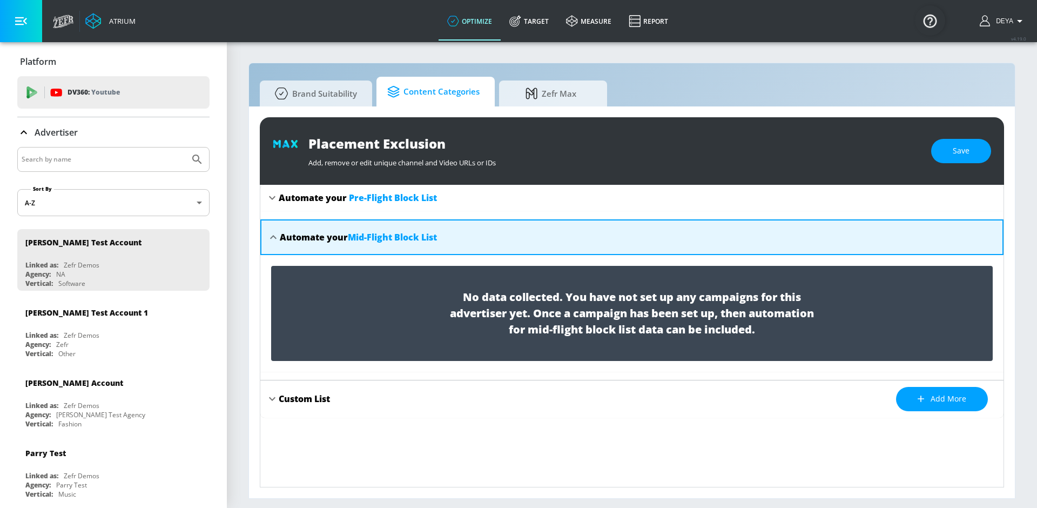
click at [449, 94] on span "Content Categories" at bounding box center [433, 92] width 92 height 26
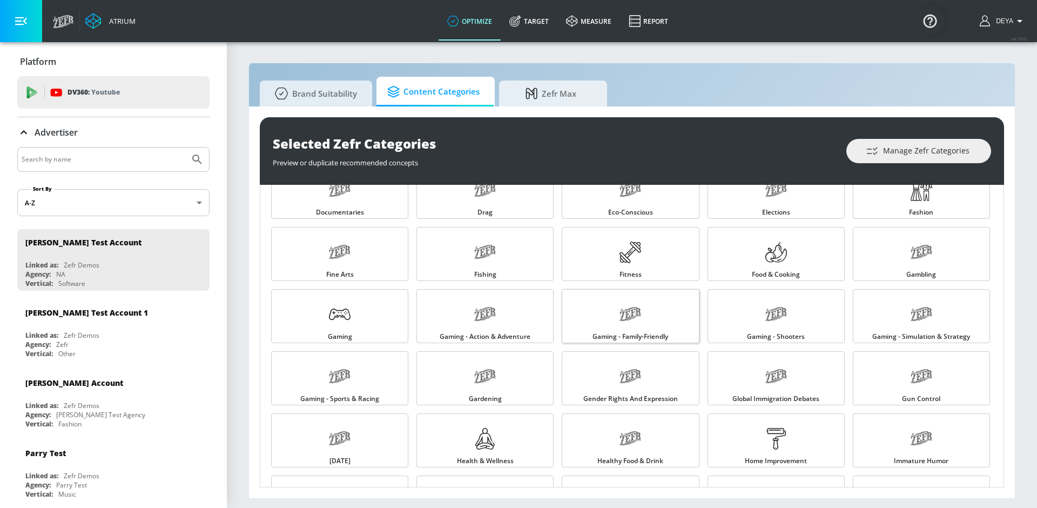
scroll to position [334, 0]
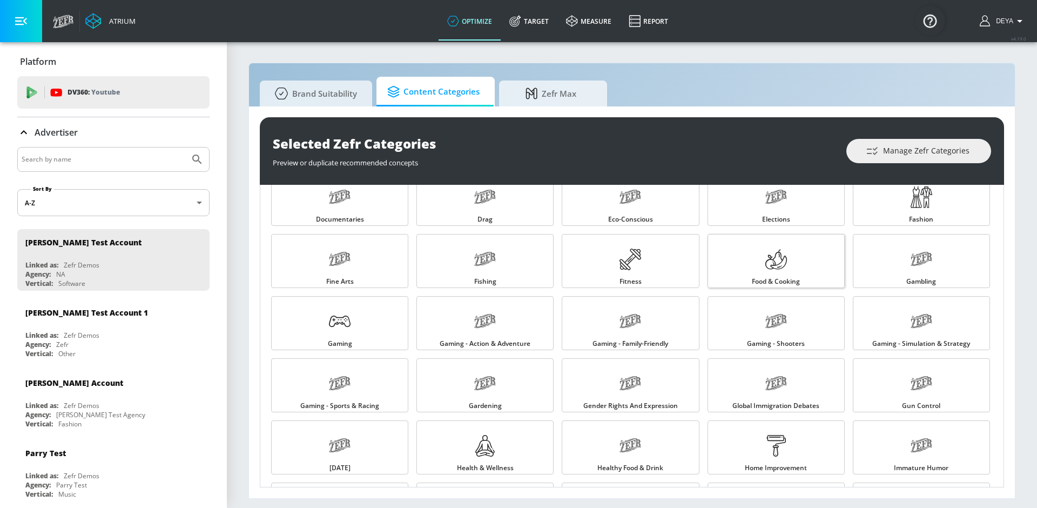
click at [750, 274] on link "Food & Cooking" at bounding box center [776, 261] width 137 height 54
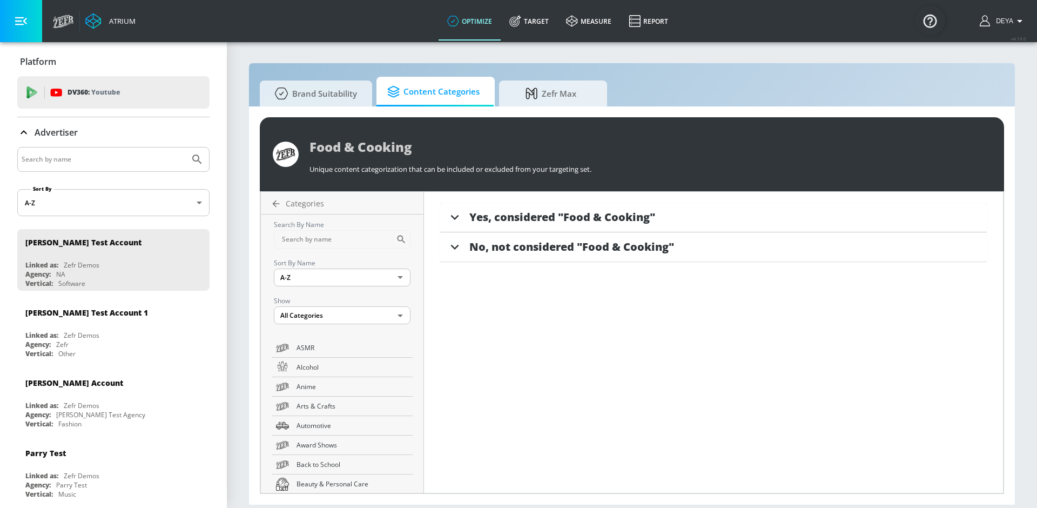
click at [494, 222] on span "Yes, considered "Food & Cooking"" at bounding box center [562, 217] width 186 height 15
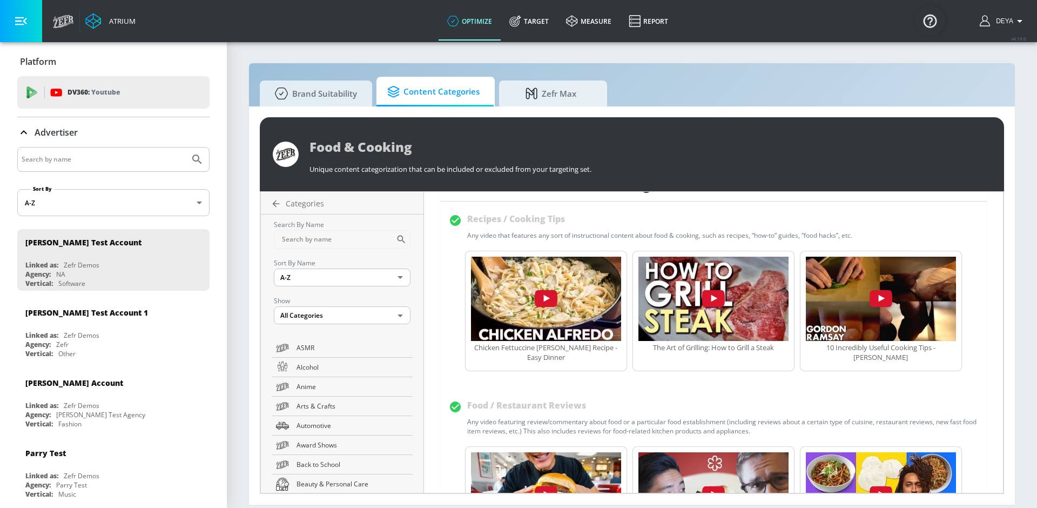
scroll to position [23, 0]
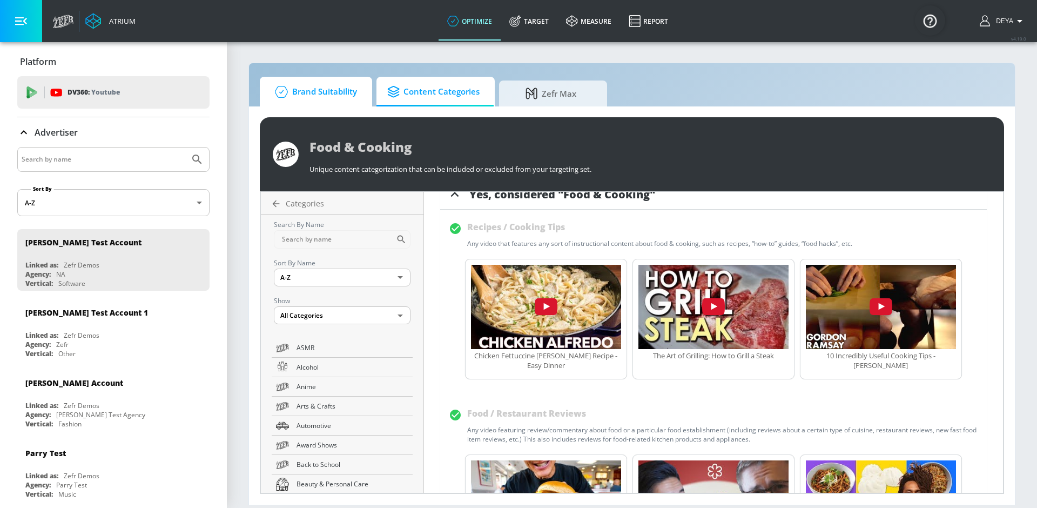
click at [314, 92] on span "Brand Suitability" at bounding box center [314, 92] width 86 height 26
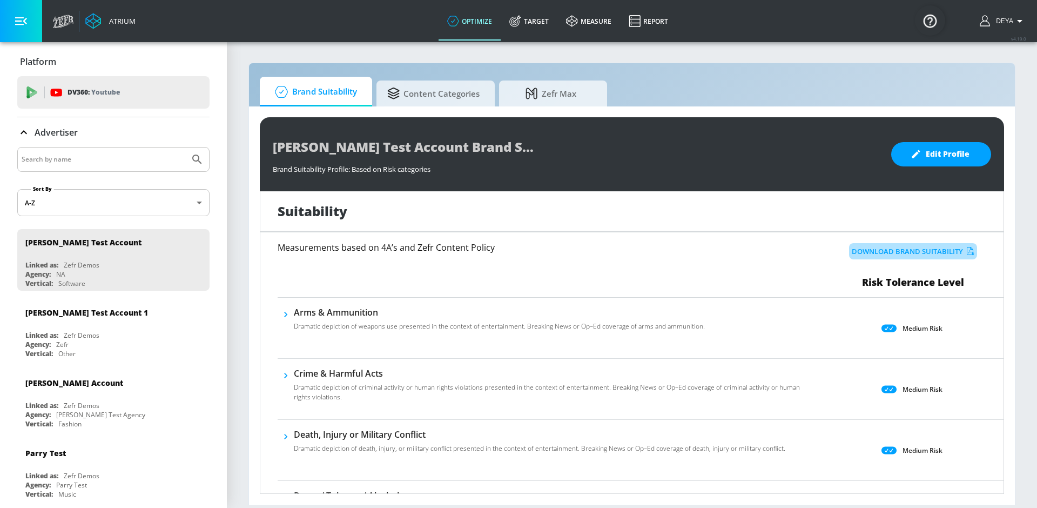
click at [758, 252] on button "Download Brand Suitability" at bounding box center [913, 251] width 128 height 17
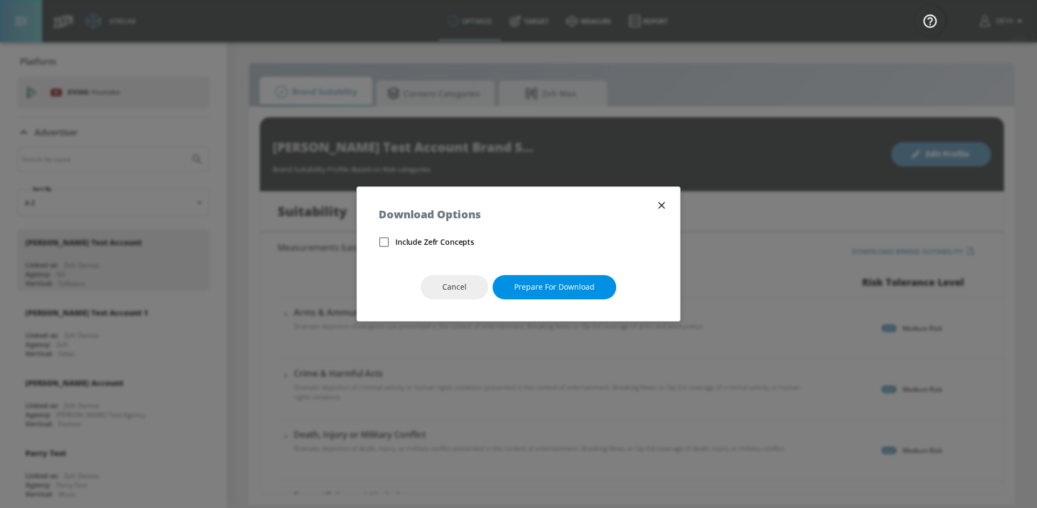
click at [551, 289] on span "Prepare for download" at bounding box center [554, 287] width 80 height 14
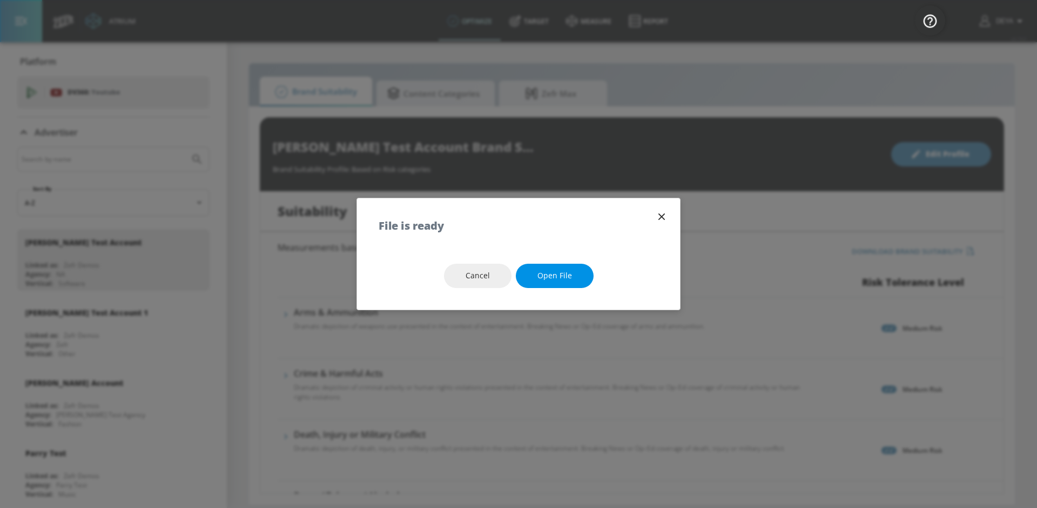
click at [542, 277] on span "Open file" at bounding box center [554, 276] width 35 height 14
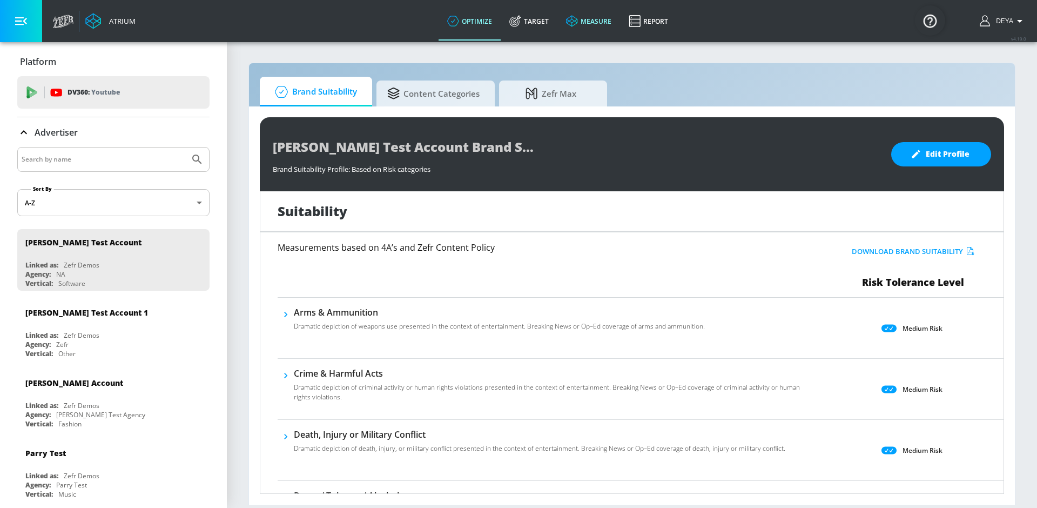
click at [596, 19] on link "measure" at bounding box center [588, 21] width 63 height 39
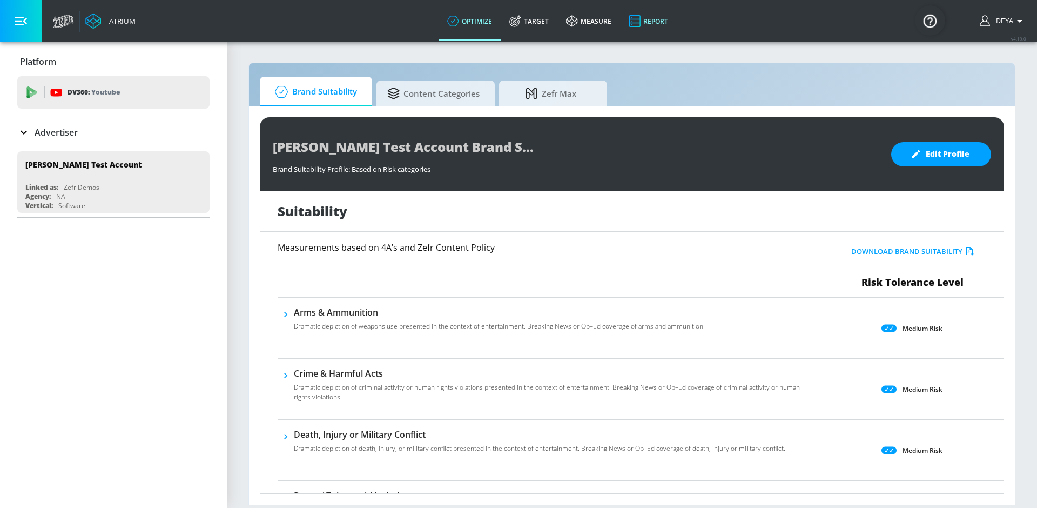
click at [656, 20] on link "Report" at bounding box center [648, 21] width 57 height 39
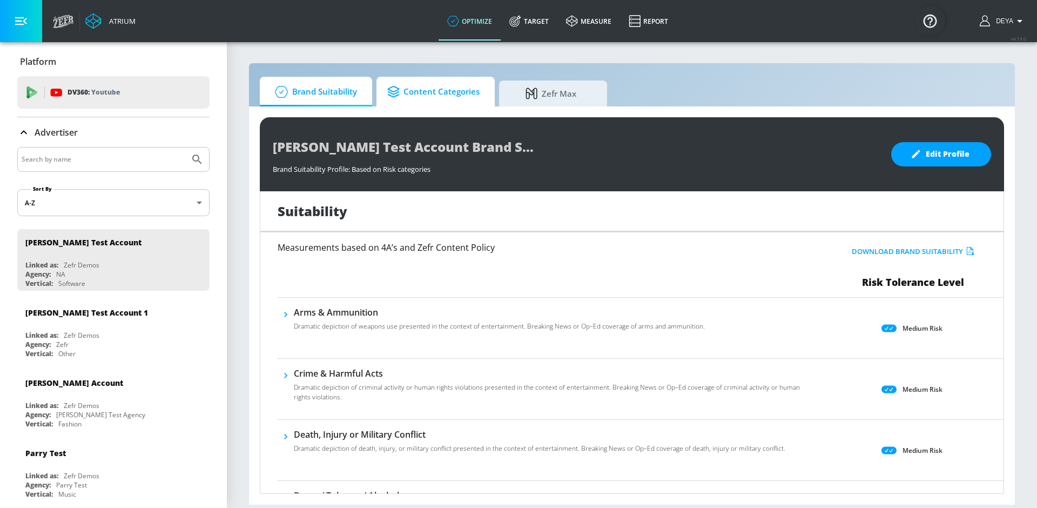
click at [430, 92] on span "Content Categories" at bounding box center [433, 92] width 92 height 26
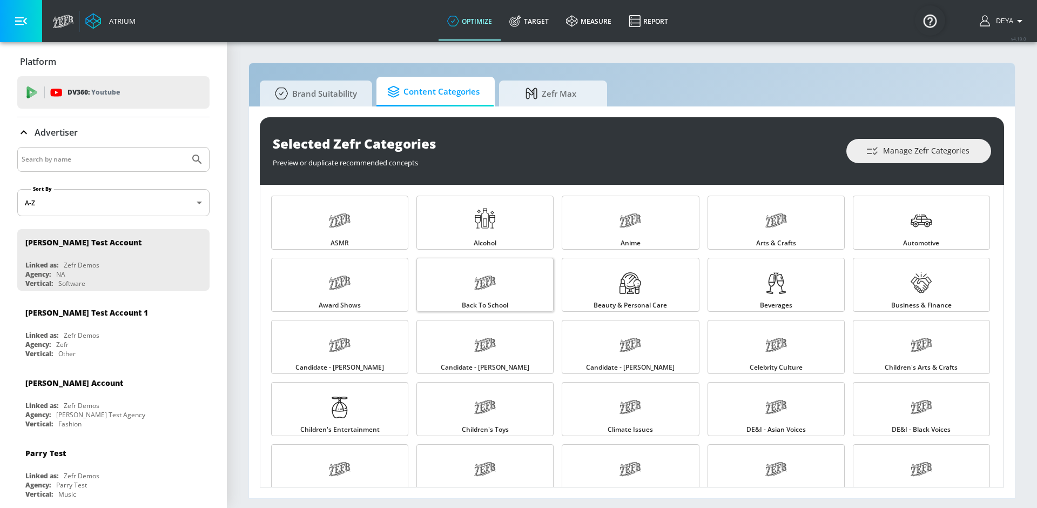
click at [506, 291] on link "Back to School" at bounding box center [484, 285] width 137 height 54
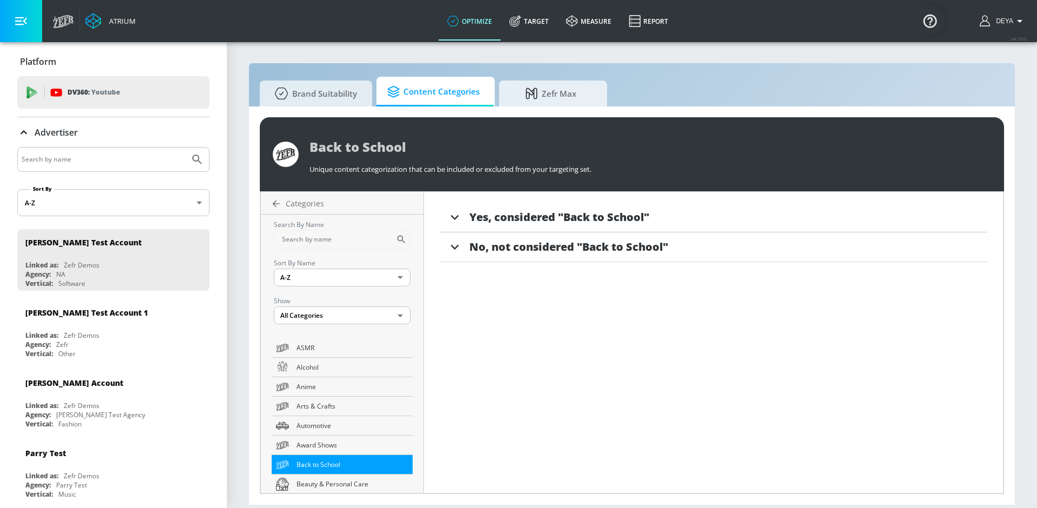
click at [461, 212] on icon at bounding box center [455, 217] width 16 height 16
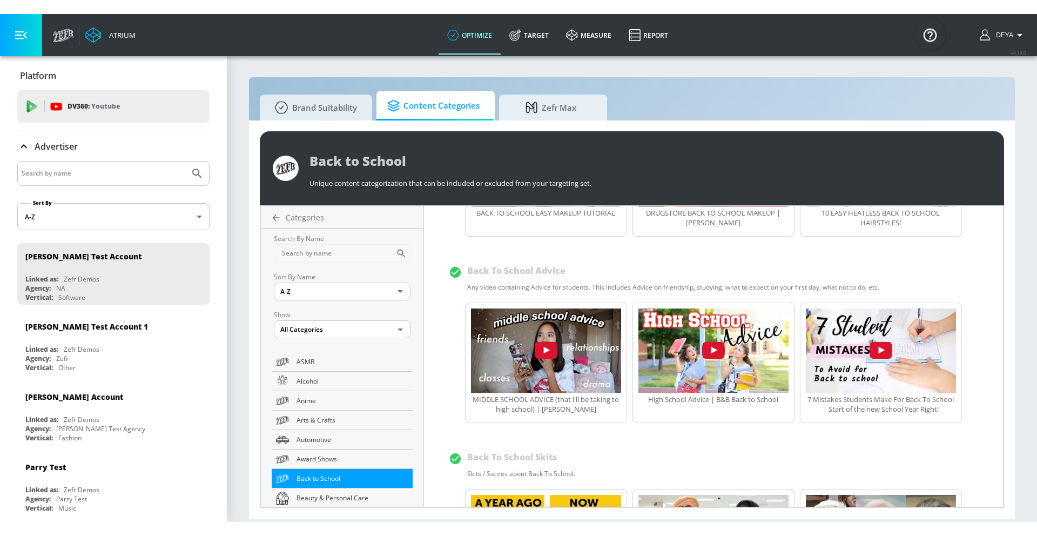
scroll to position [994, 0]
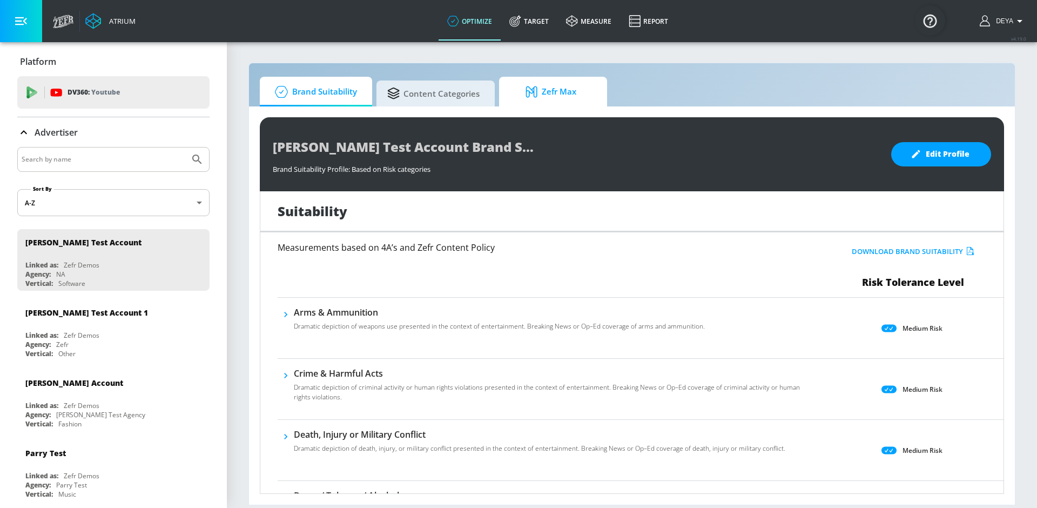
click at [571, 85] on span "Zefr Max" at bounding box center [551, 92] width 82 height 26
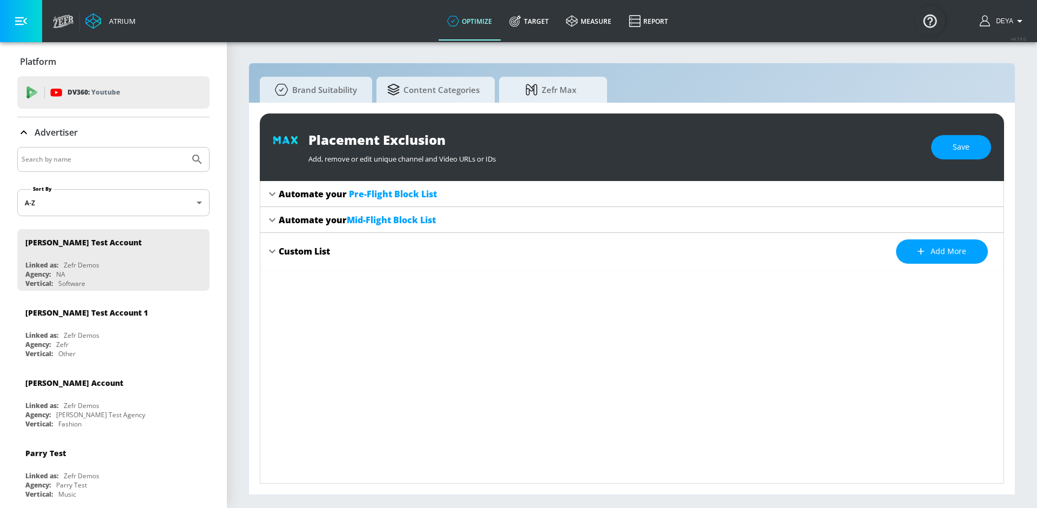
click at [382, 195] on span "Pre-Flight Block List" at bounding box center [393, 194] width 88 height 12
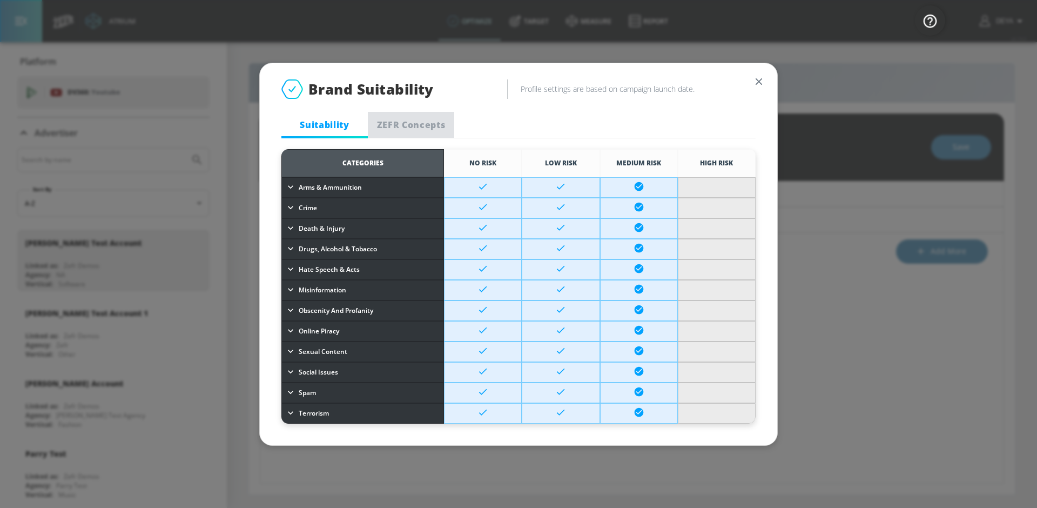
click at [413, 126] on span "ZEFR Concepts" at bounding box center [410, 125] width 73 height 12
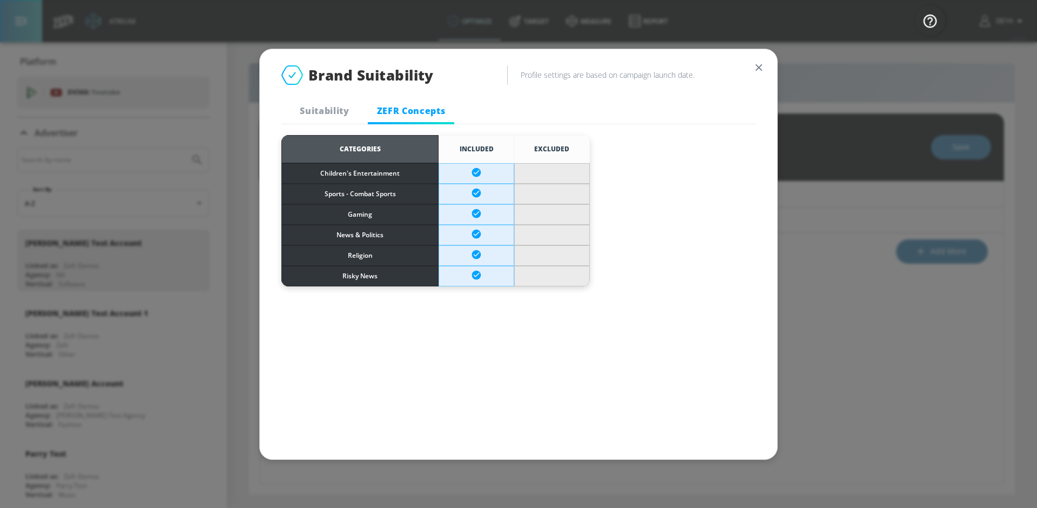
click at [317, 115] on span "Suitability" at bounding box center [324, 111] width 73 height 12
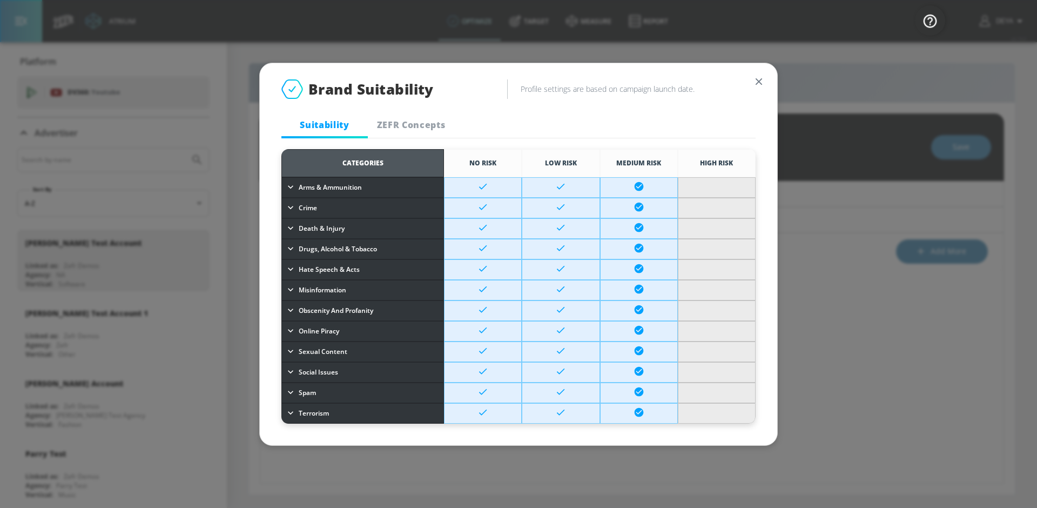
click at [757, 83] on icon "button" at bounding box center [759, 82] width 12 height 12
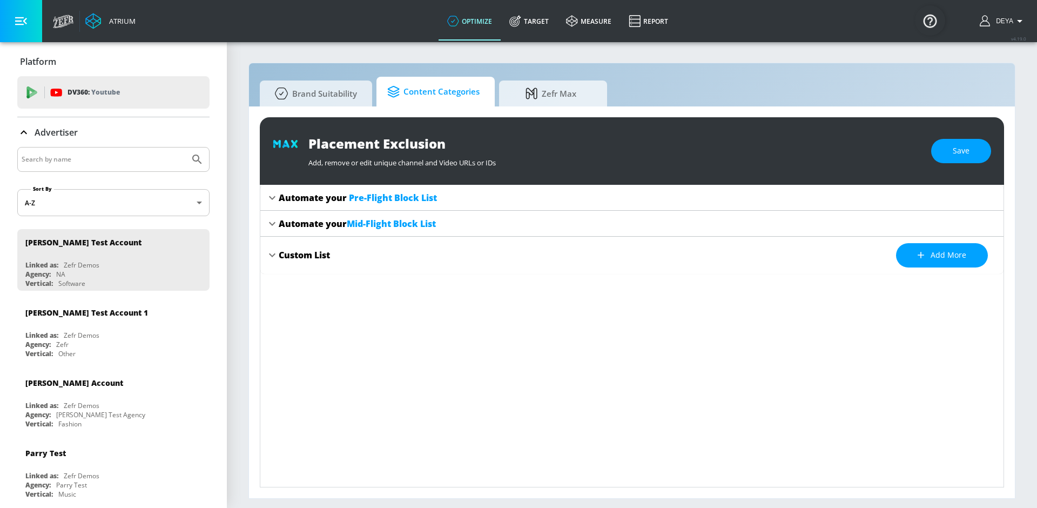
click at [449, 92] on span "Content Categories" at bounding box center [433, 92] width 92 height 26
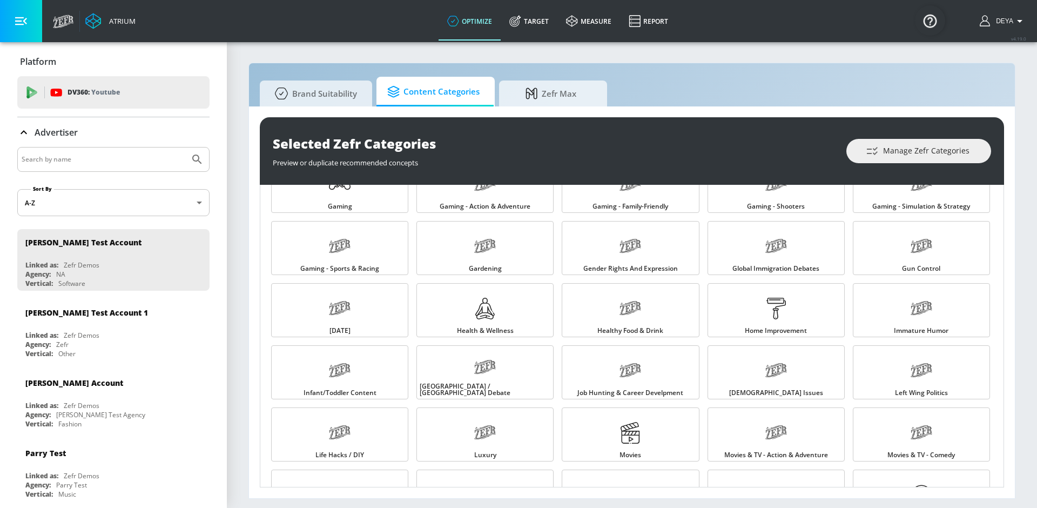
scroll to position [527, 0]
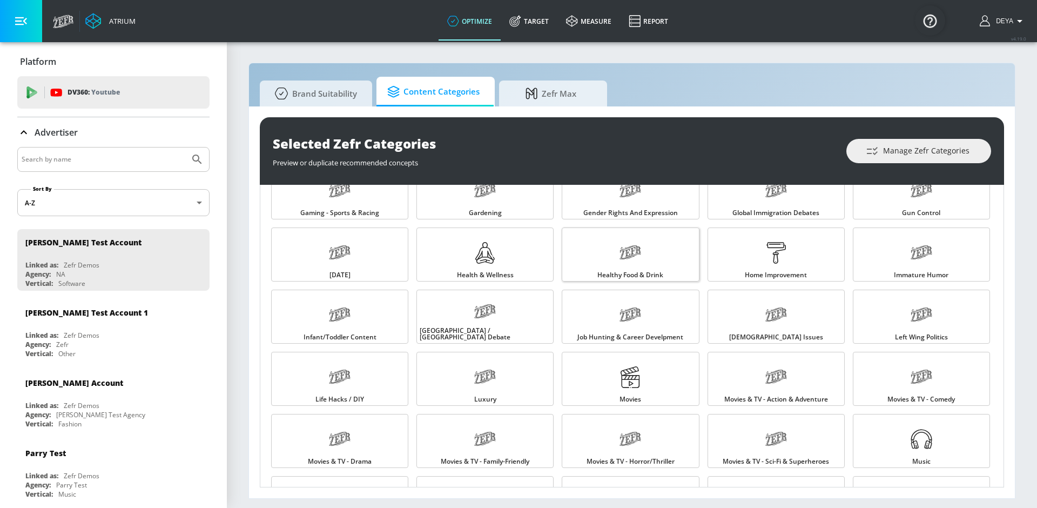
click at [634, 244] on div at bounding box center [631, 254] width 22 height 36
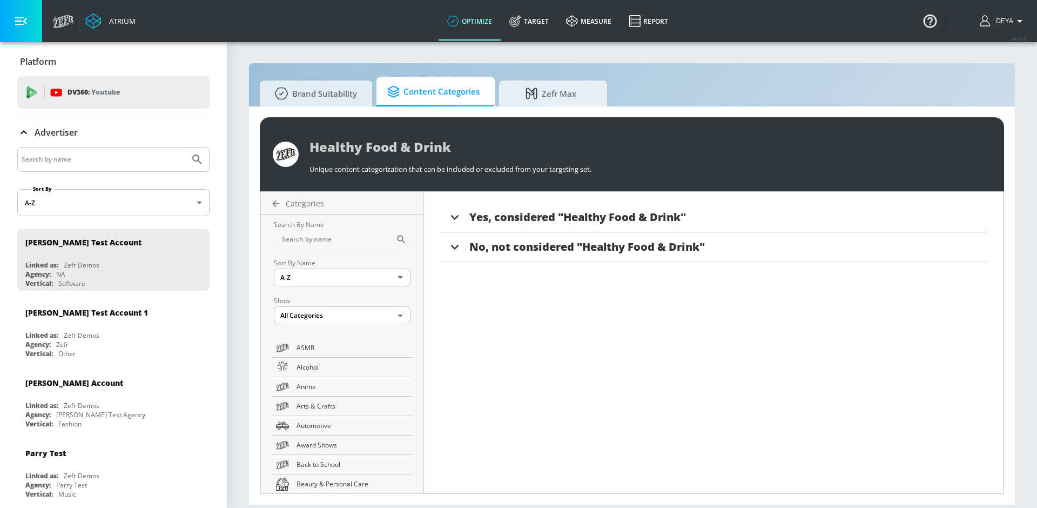
click at [519, 213] on span "Yes, considered "Healthy Food & Drink"" at bounding box center [577, 217] width 217 height 15
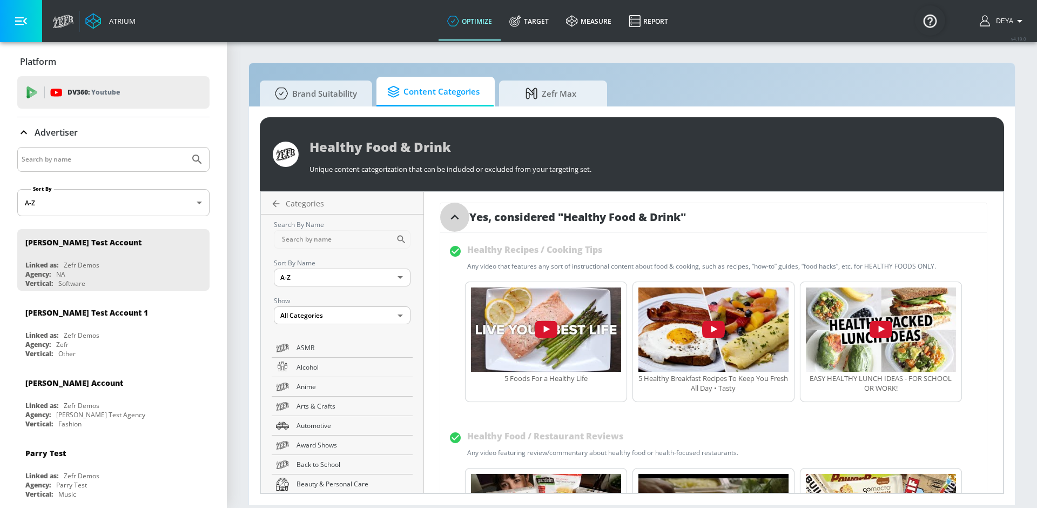
click at [454, 221] on icon at bounding box center [455, 217] width 16 height 16
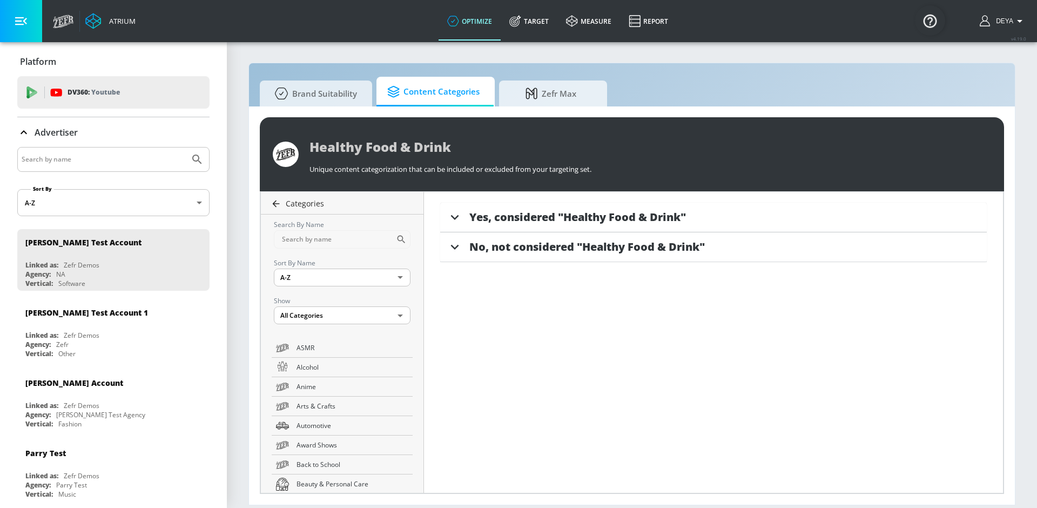
click at [275, 207] on icon at bounding box center [276, 203] width 11 height 11
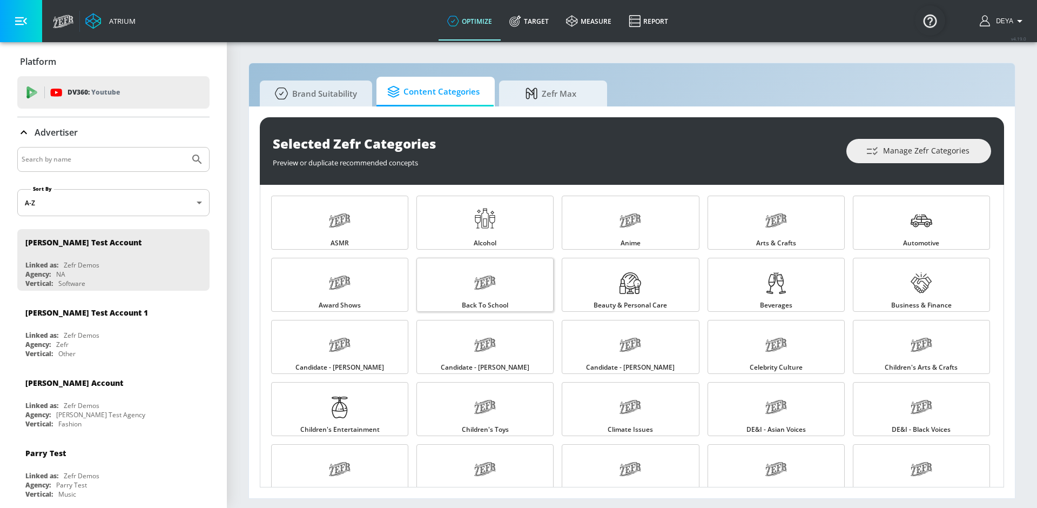
click at [448, 286] on link "Back to School" at bounding box center [484, 285] width 137 height 54
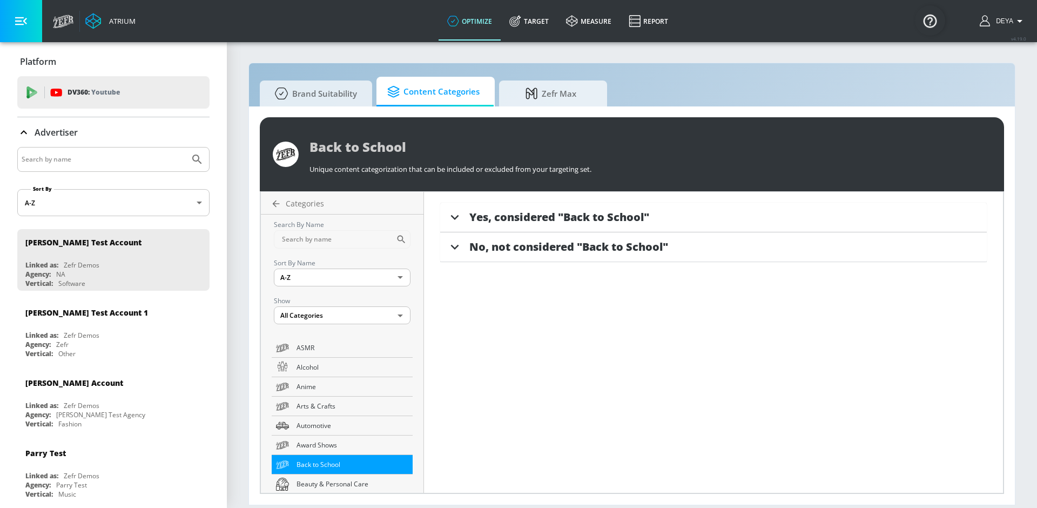
click at [519, 219] on span "Yes, considered "Back to School"" at bounding box center [559, 217] width 180 height 15
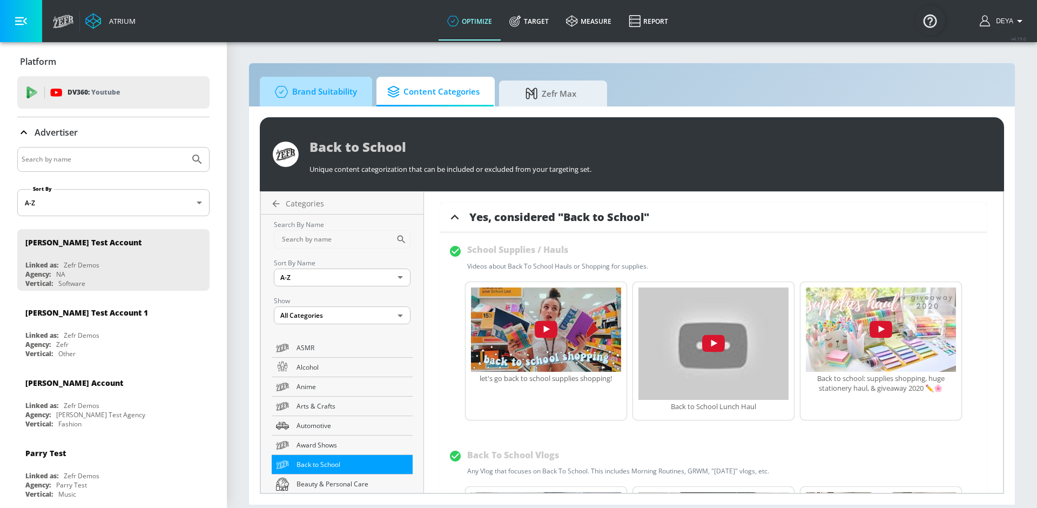
click at [323, 92] on span "Brand Suitability" at bounding box center [314, 92] width 86 height 26
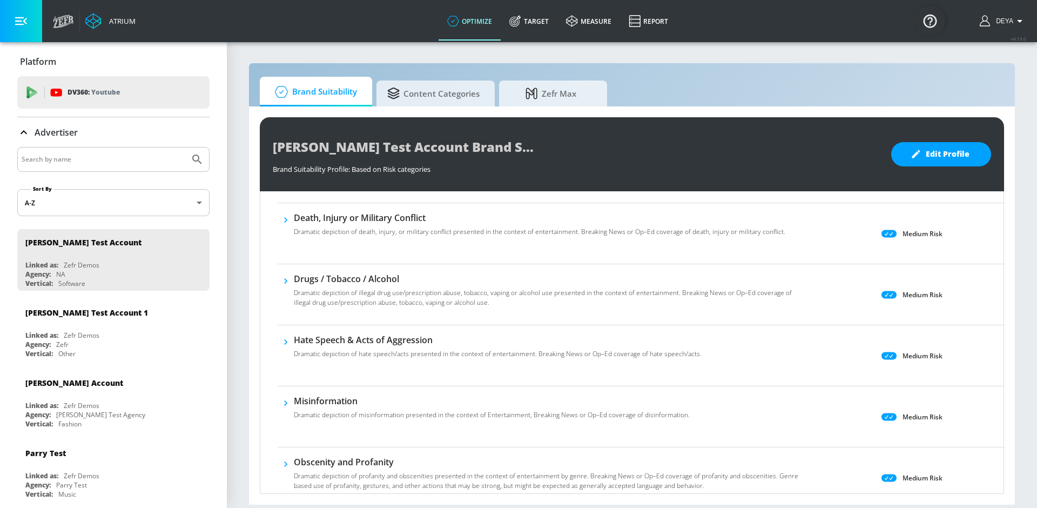
scroll to position [217, 0]
click at [412, 110] on div "Andres Test Account Brand Suitability Profile Brand Suitability Profile: Based …" at bounding box center [632, 305] width 766 height 398
click at [415, 95] on span "Content Categories" at bounding box center [433, 92] width 92 height 26
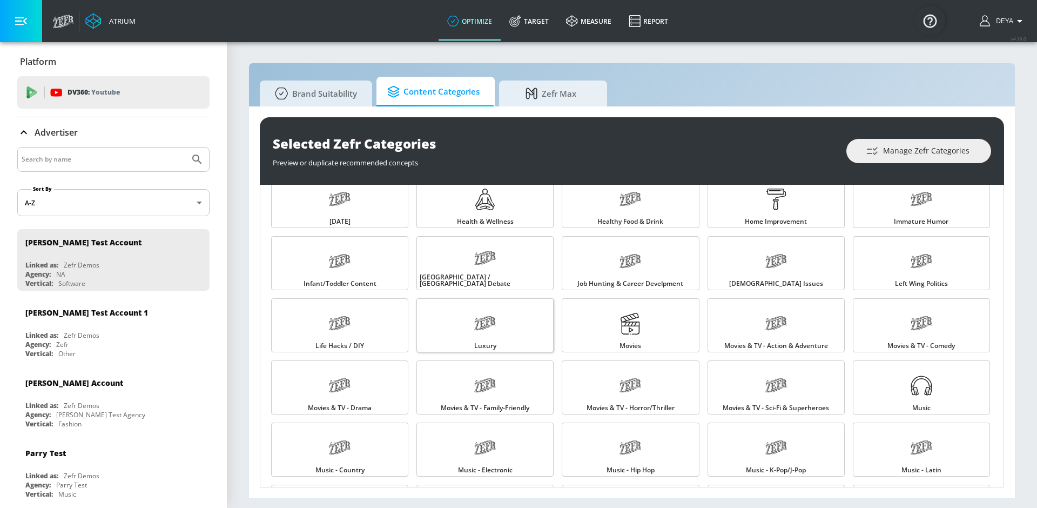
scroll to position [592, 0]
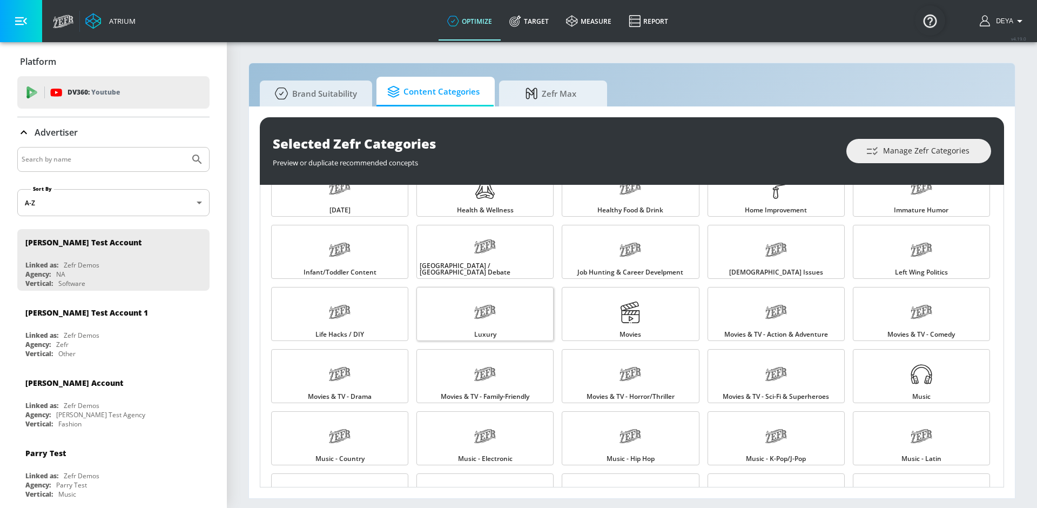
click at [483, 316] on icon at bounding box center [485, 315] width 22 height 10
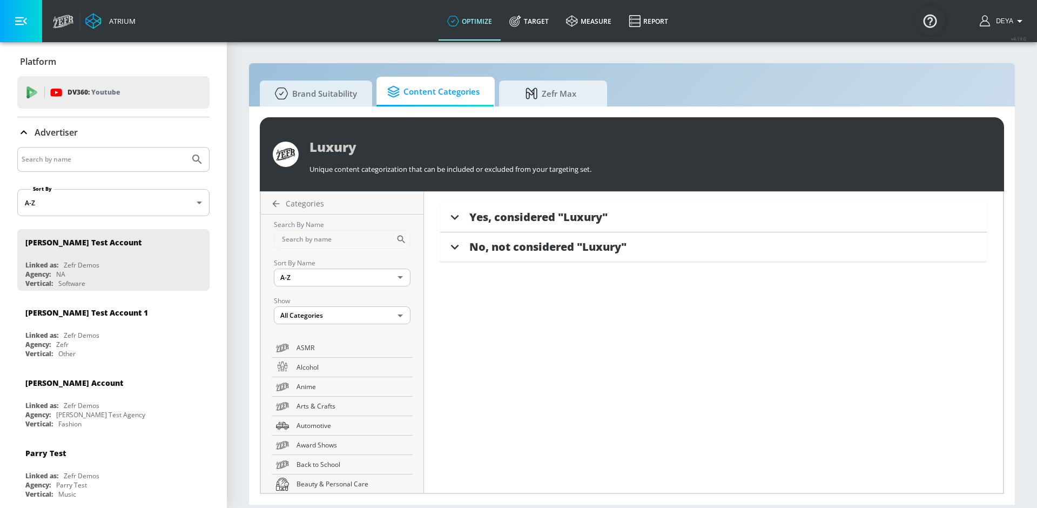
click at [515, 214] on span "Yes, considered "Luxury"" at bounding box center [538, 217] width 138 height 15
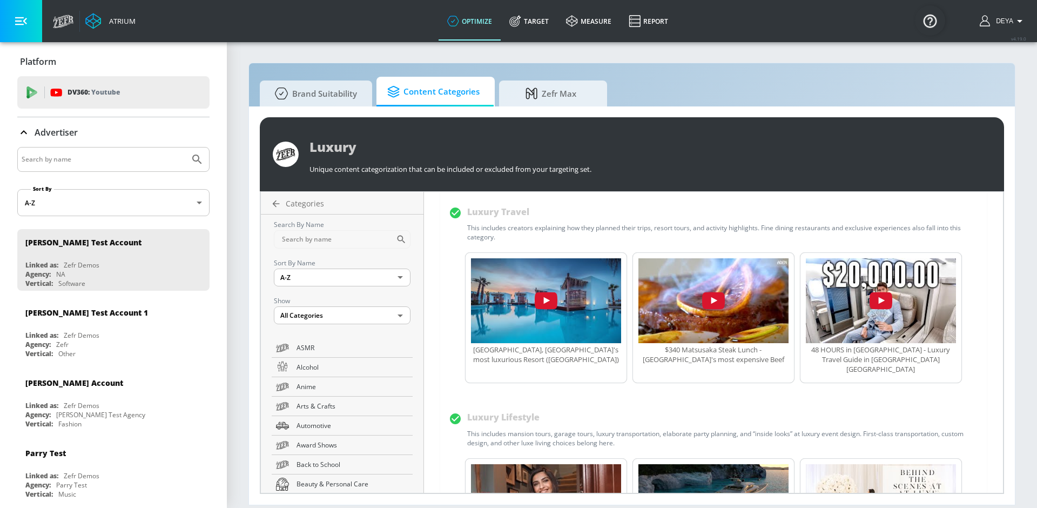
scroll to position [434, 0]
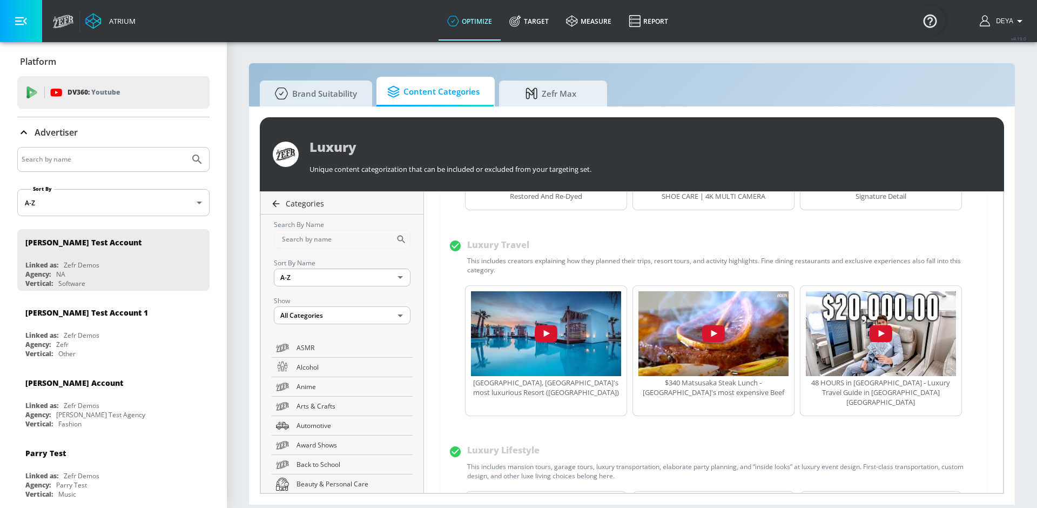
click at [273, 204] on icon at bounding box center [276, 203] width 7 height 7
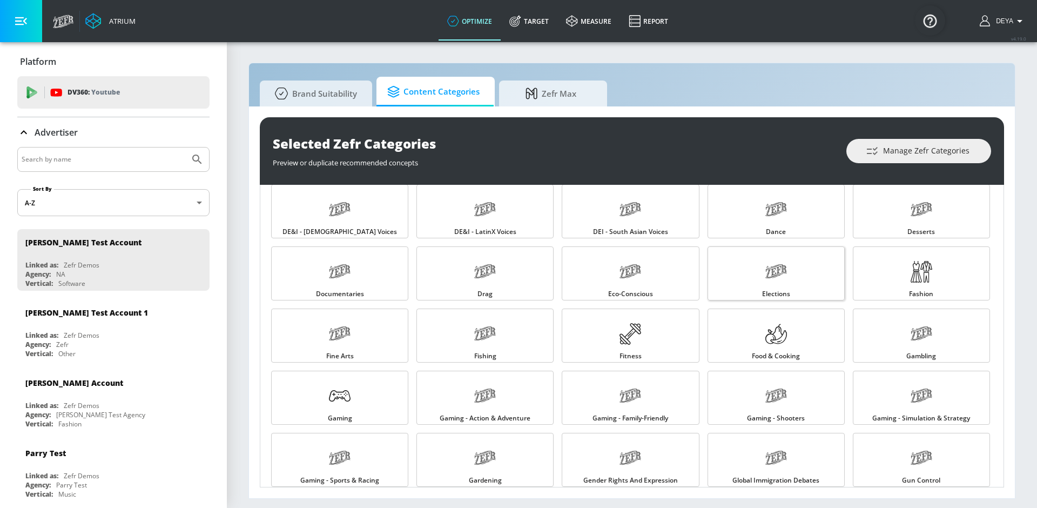
scroll to position [281, 0]
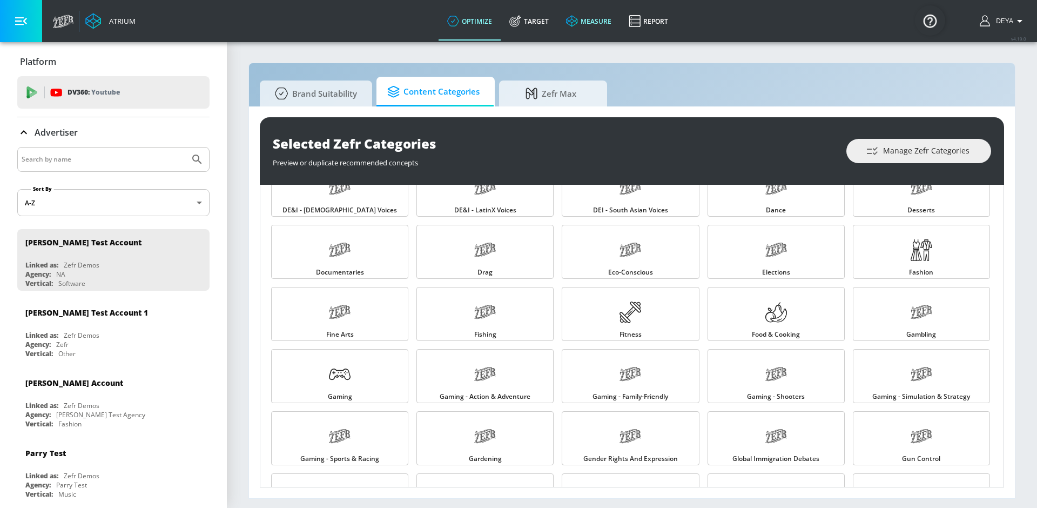
click at [597, 16] on link "measure" at bounding box center [588, 21] width 63 height 39
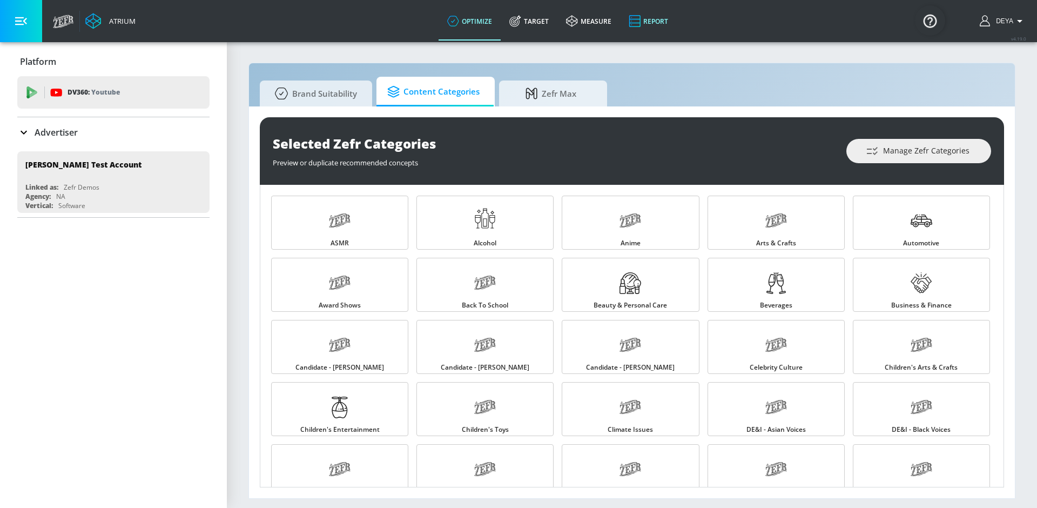
click at [652, 23] on link "Report" at bounding box center [648, 21] width 57 height 39
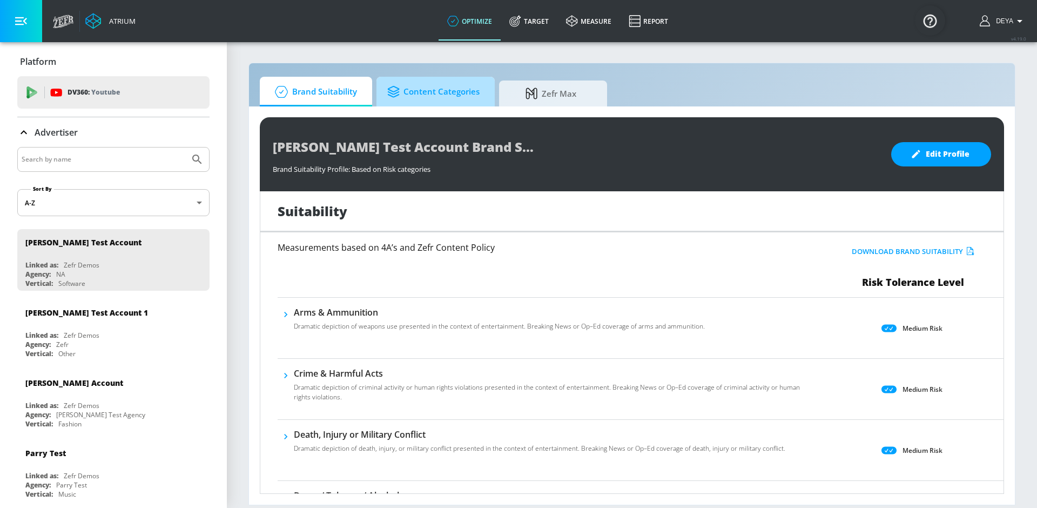
click at [440, 84] on span "Content Categories" at bounding box center [433, 92] width 92 height 26
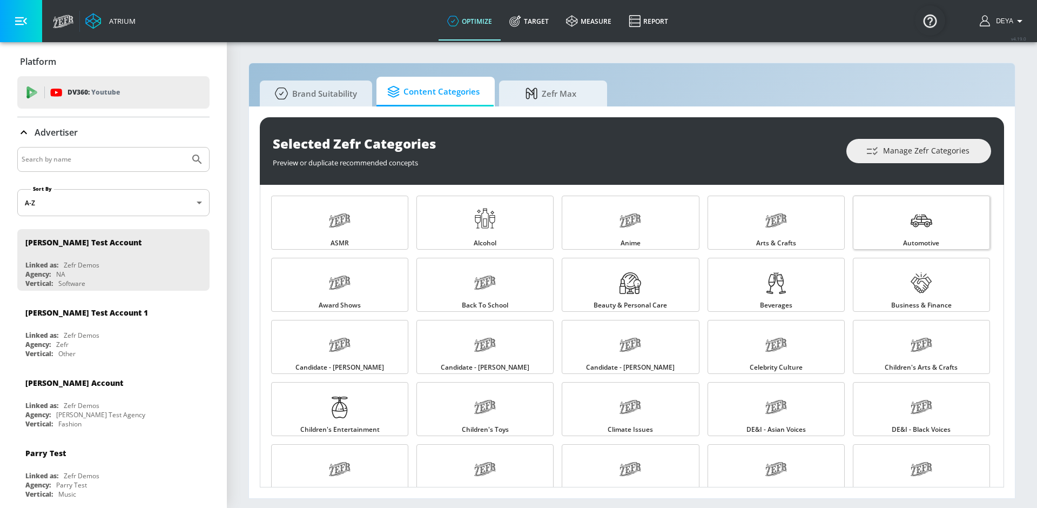
click at [972, 236] on link "Automotive" at bounding box center [921, 223] width 137 height 54
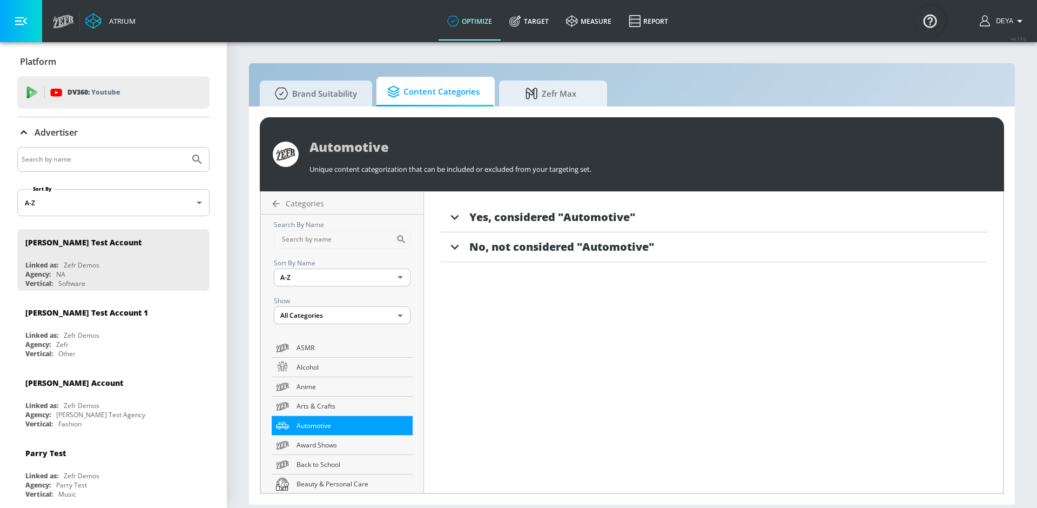
click at [566, 221] on span "Yes, considered "Automotive"" at bounding box center [552, 217] width 166 height 15
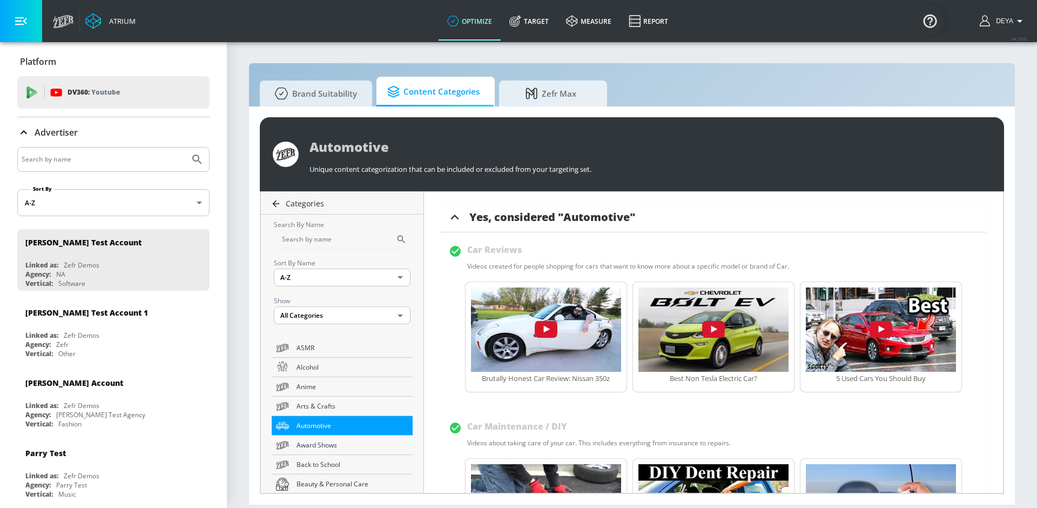
click at [279, 203] on icon at bounding box center [276, 203] width 11 height 11
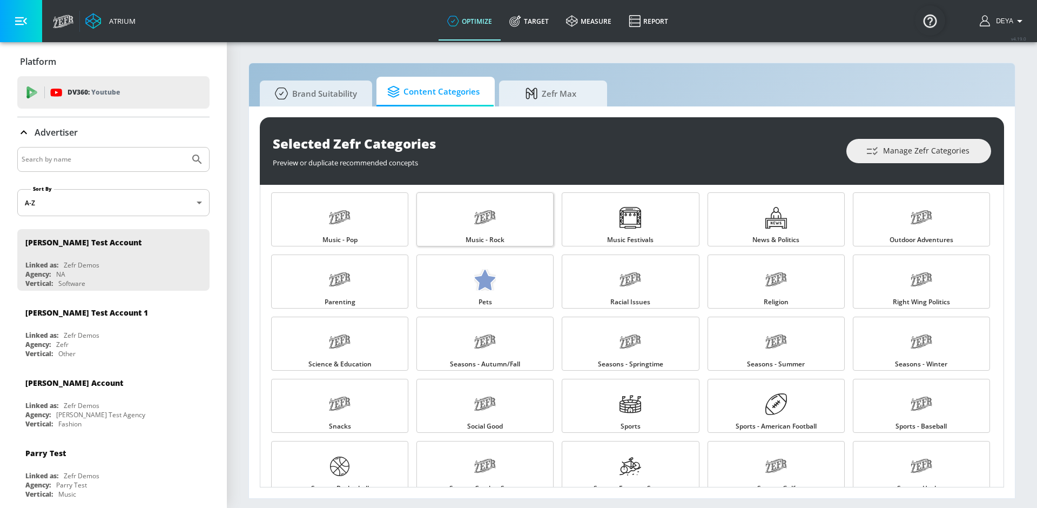
scroll to position [1081, 0]
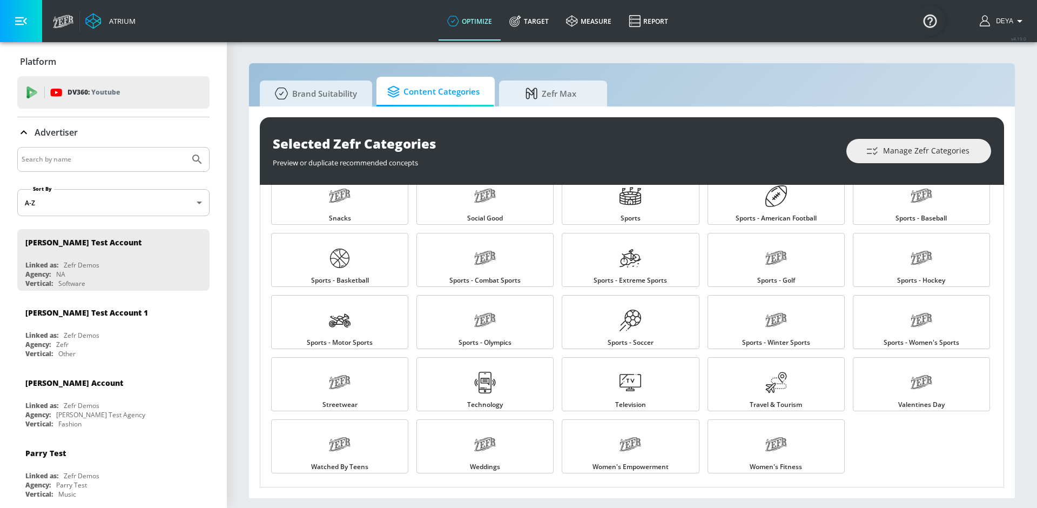
click at [324, 95] on span "Brand Suitability" at bounding box center [314, 93] width 86 height 26
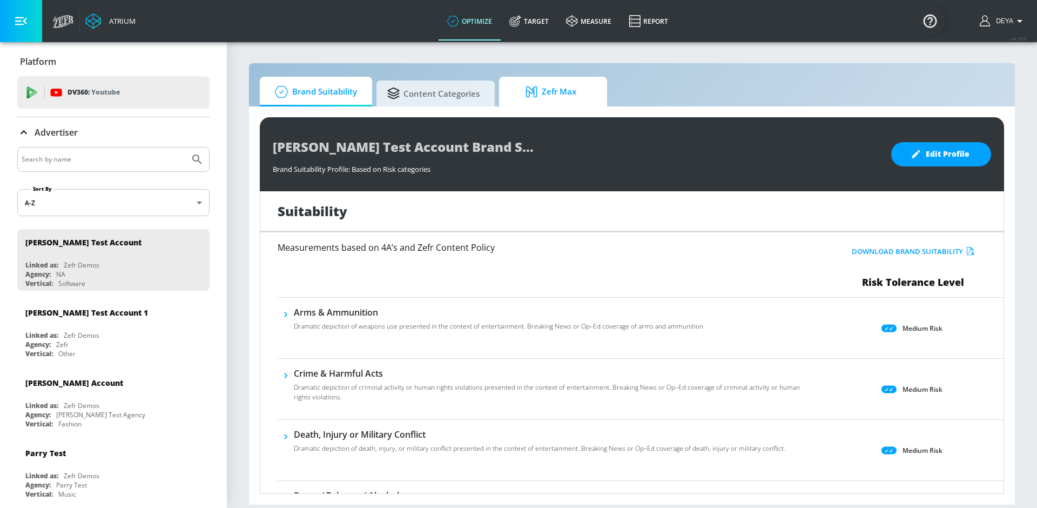
click at [565, 99] on span "Zefr Max" at bounding box center [551, 92] width 82 height 26
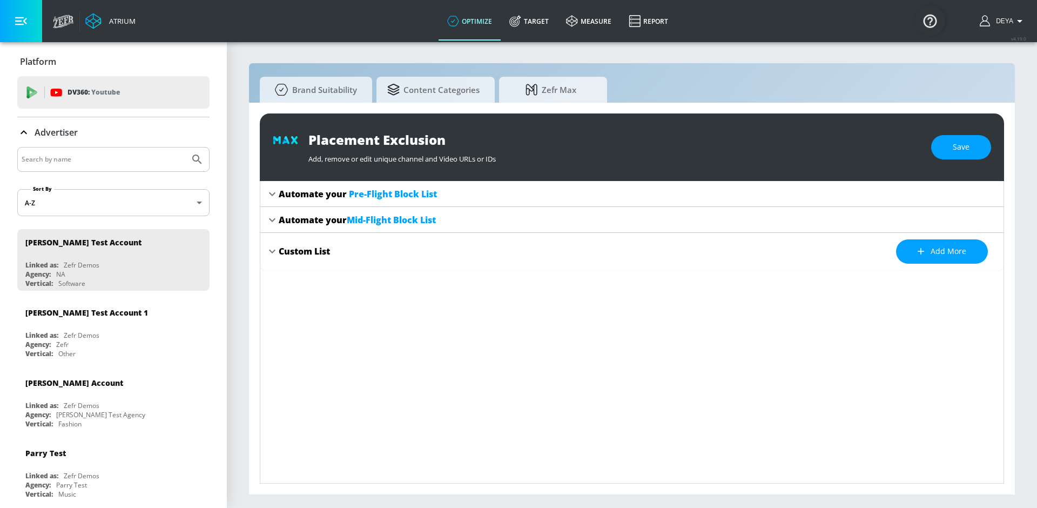
click at [395, 219] on span "Mid-Flight Block List" at bounding box center [391, 220] width 89 height 12
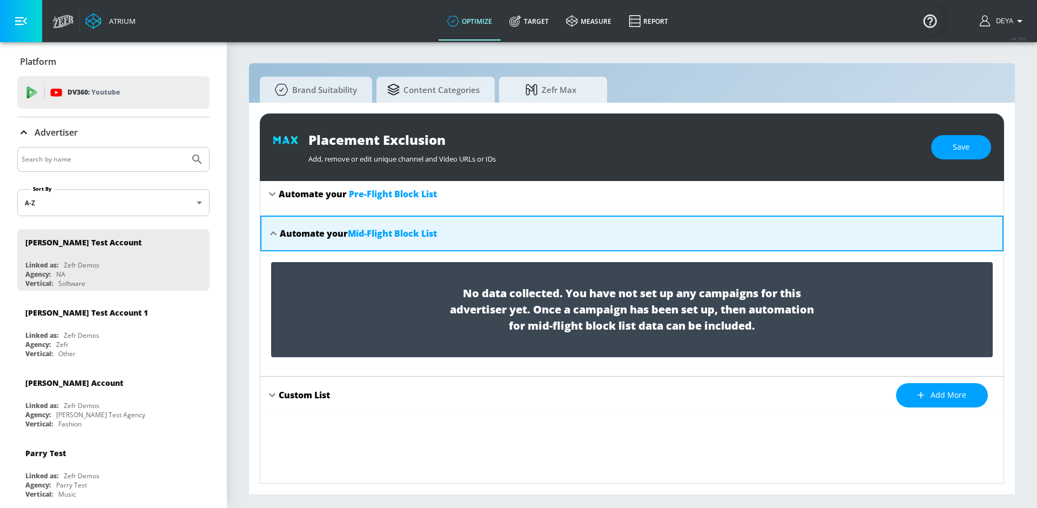
click at [378, 195] on span "Pre-Flight Block List" at bounding box center [393, 194] width 88 height 12
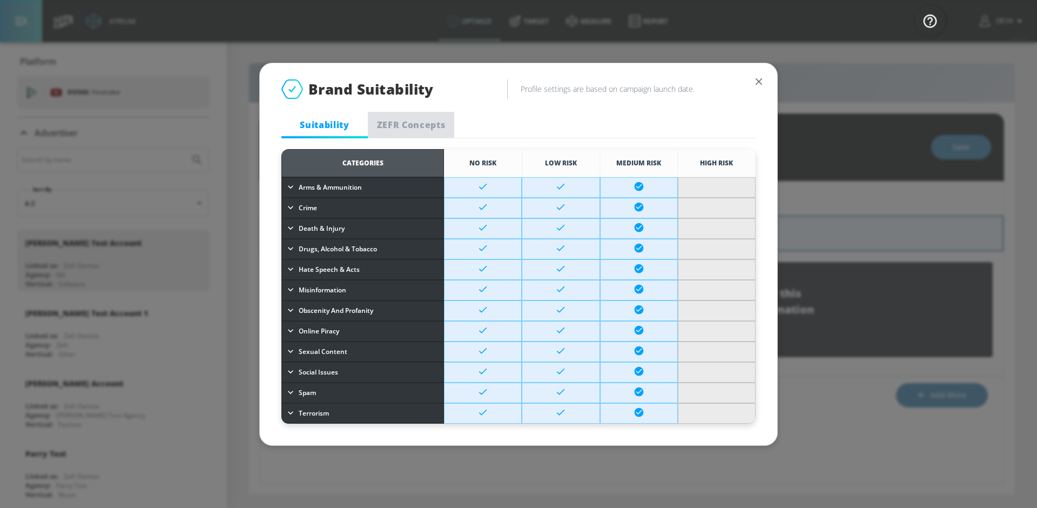
click at [403, 125] on span "ZEFR Concepts" at bounding box center [410, 125] width 73 height 12
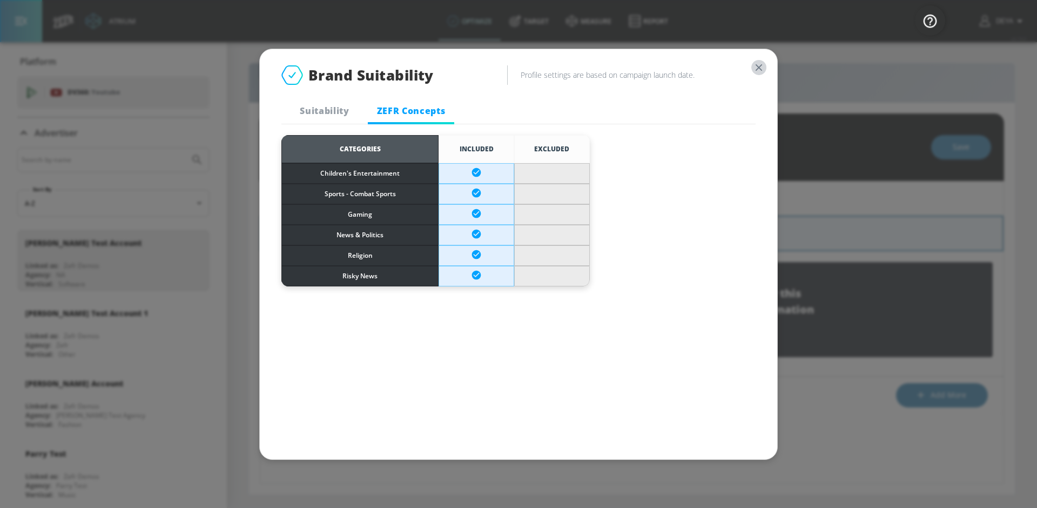
click at [758, 71] on icon "button" at bounding box center [759, 68] width 12 height 12
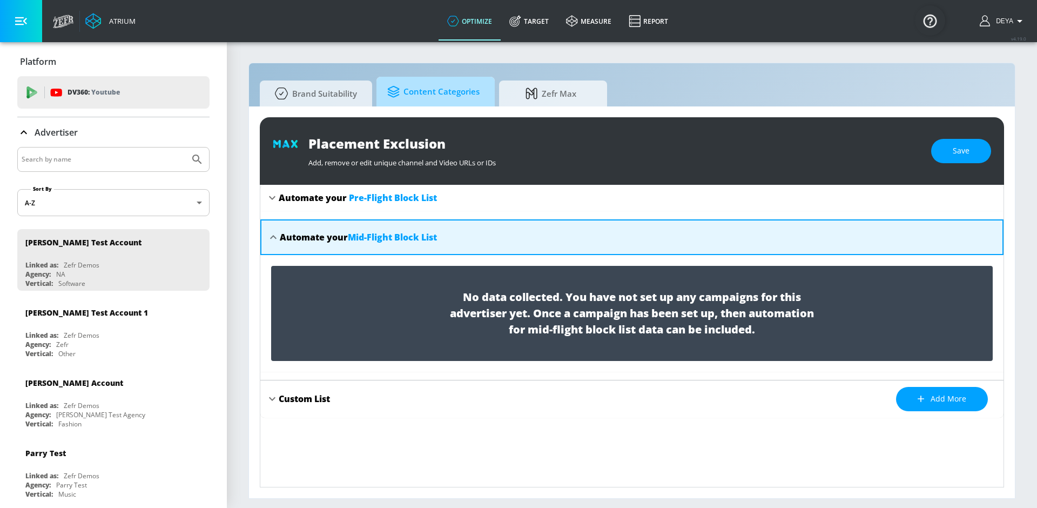
drag, startPoint x: 419, startPoint y: 77, endPoint x: 425, endPoint y: 93, distance: 18.0
click at [419, 77] on link "Content Categories" at bounding box center [435, 92] width 118 height 30
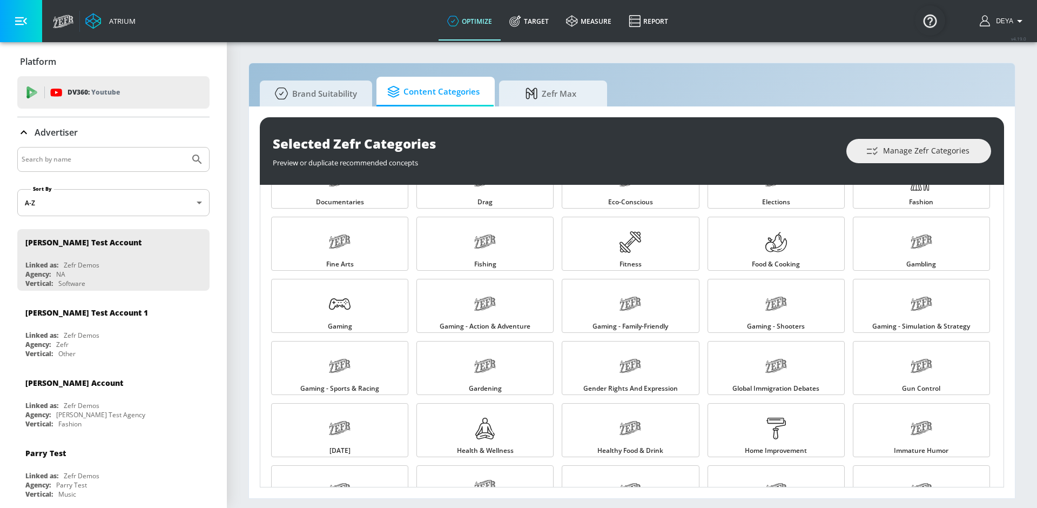
scroll to position [398, 0]
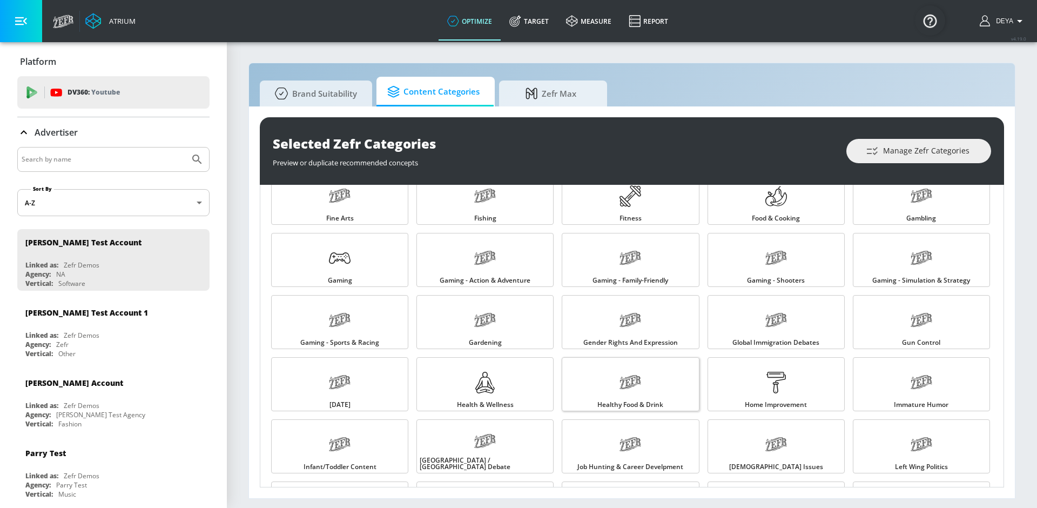
click at [588, 385] on link "Healthy Food & Drink" at bounding box center [630, 384] width 137 height 54
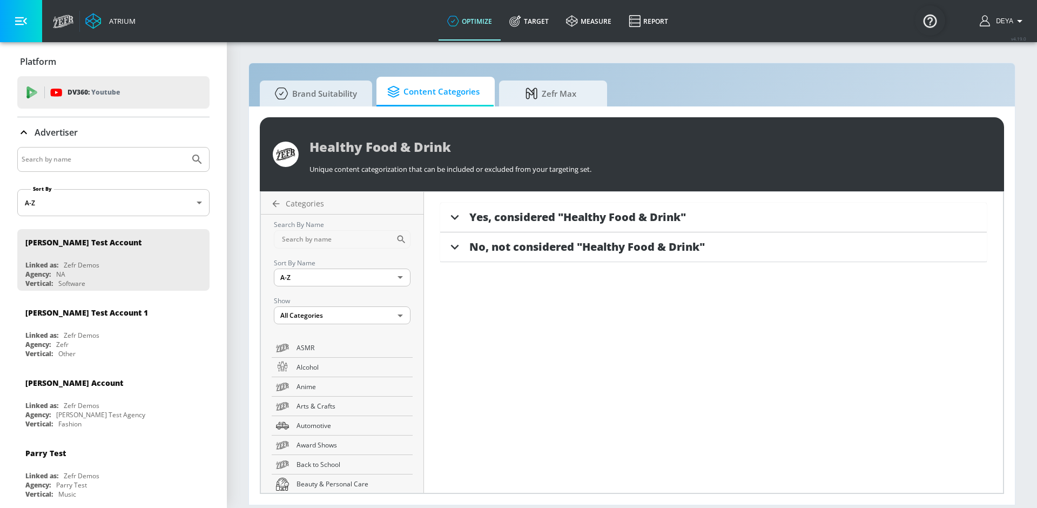
click at [536, 221] on span "Yes, considered "Healthy Food & Drink"" at bounding box center [577, 217] width 217 height 15
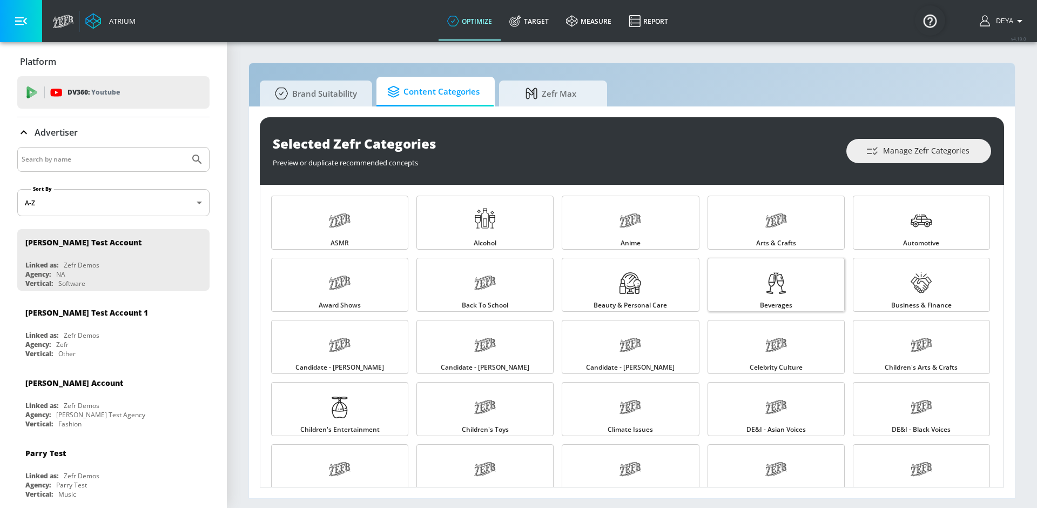
click at [771, 295] on div at bounding box center [776, 284] width 22 height 24
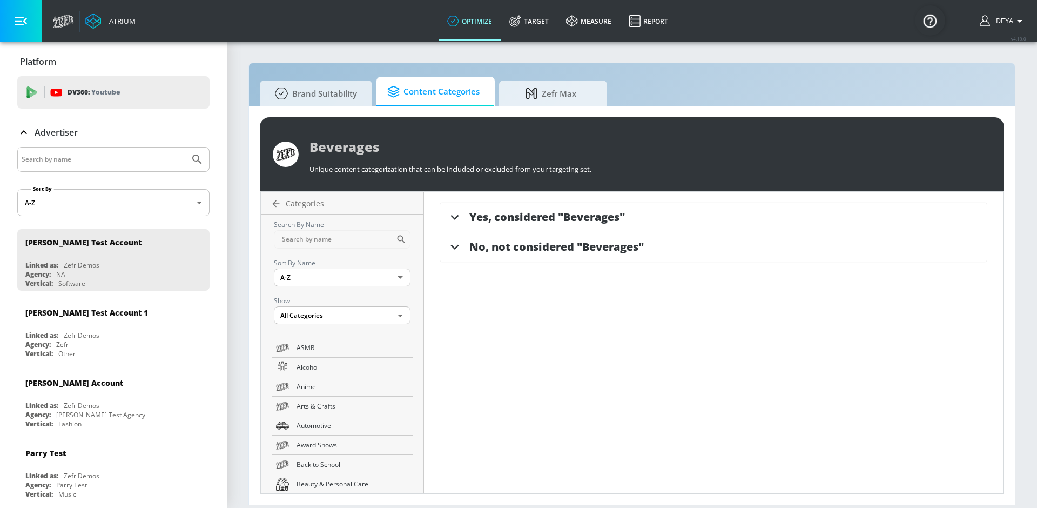
click at [570, 218] on span "Yes, considered "Beverages"" at bounding box center [547, 217] width 156 height 15
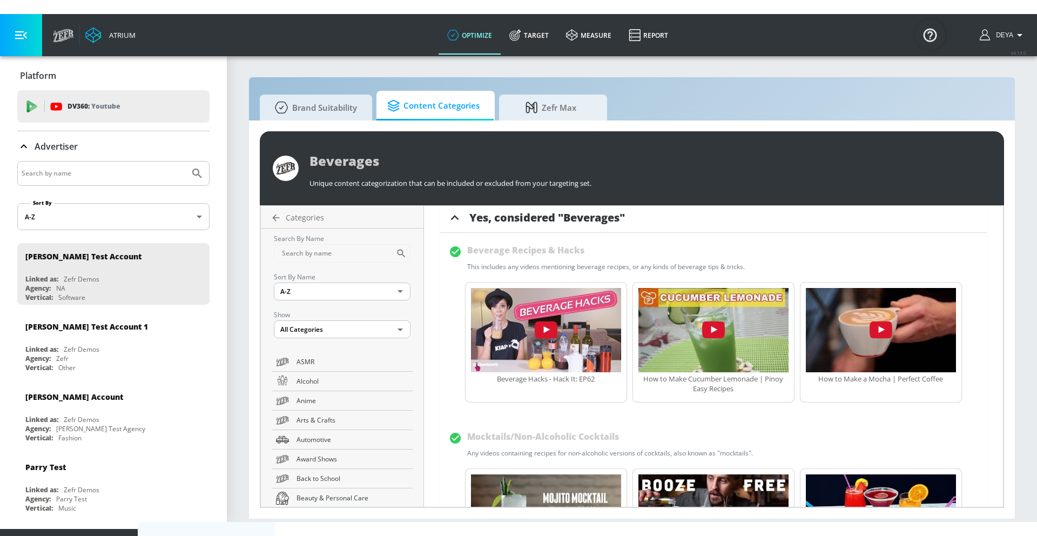
scroll to position [14, 0]
